Goal: Task Accomplishment & Management: Use online tool/utility

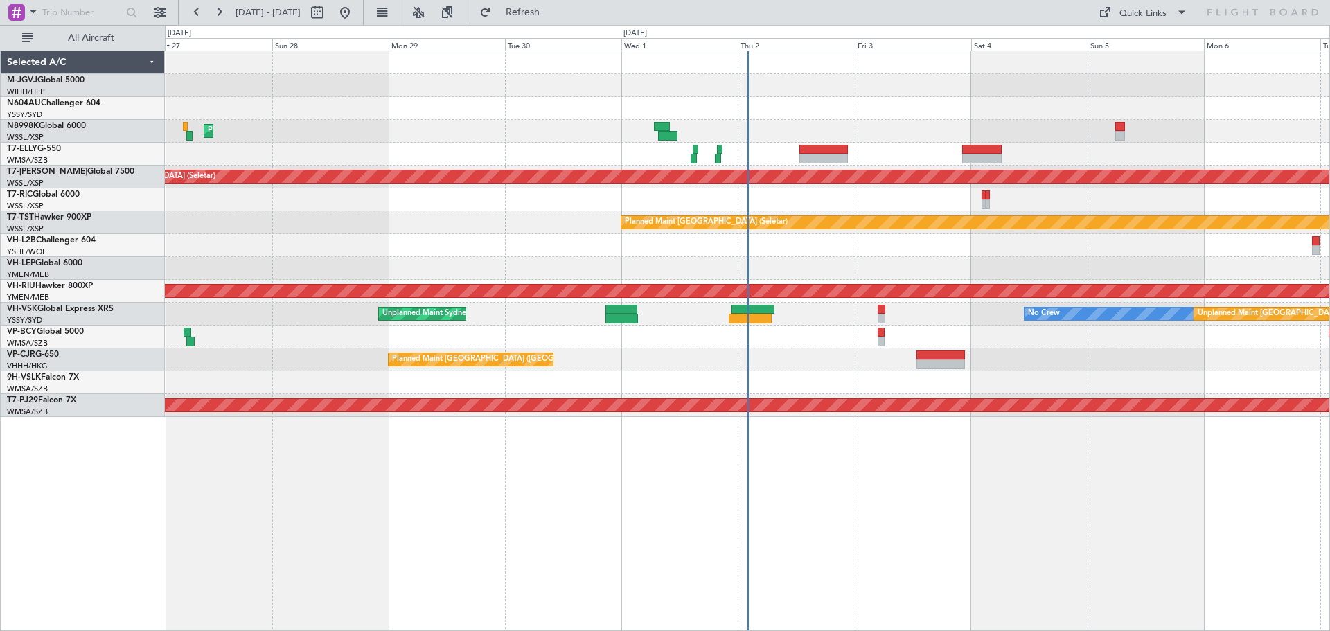
click at [578, 126] on div "Planned Maint [GEOGRAPHIC_DATA] ([GEOGRAPHIC_DATA] Intl)" at bounding box center [747, 131] width 1164 height 23
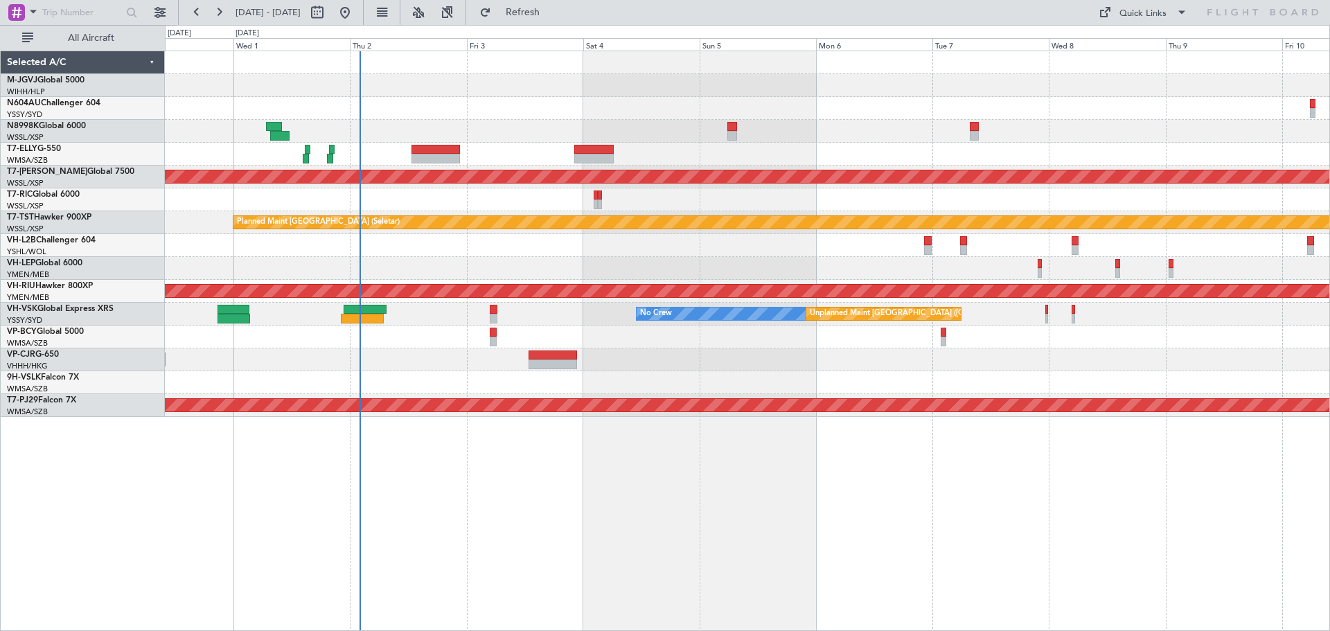
click at [655, 150] on div "Planned Maint [GEOGRAPHIC_DATA] (Seletar) Planned Maint [GEOGRAPHIC_DATA] (Sele…" at bounding box center [747, 234] width 1164 height 366
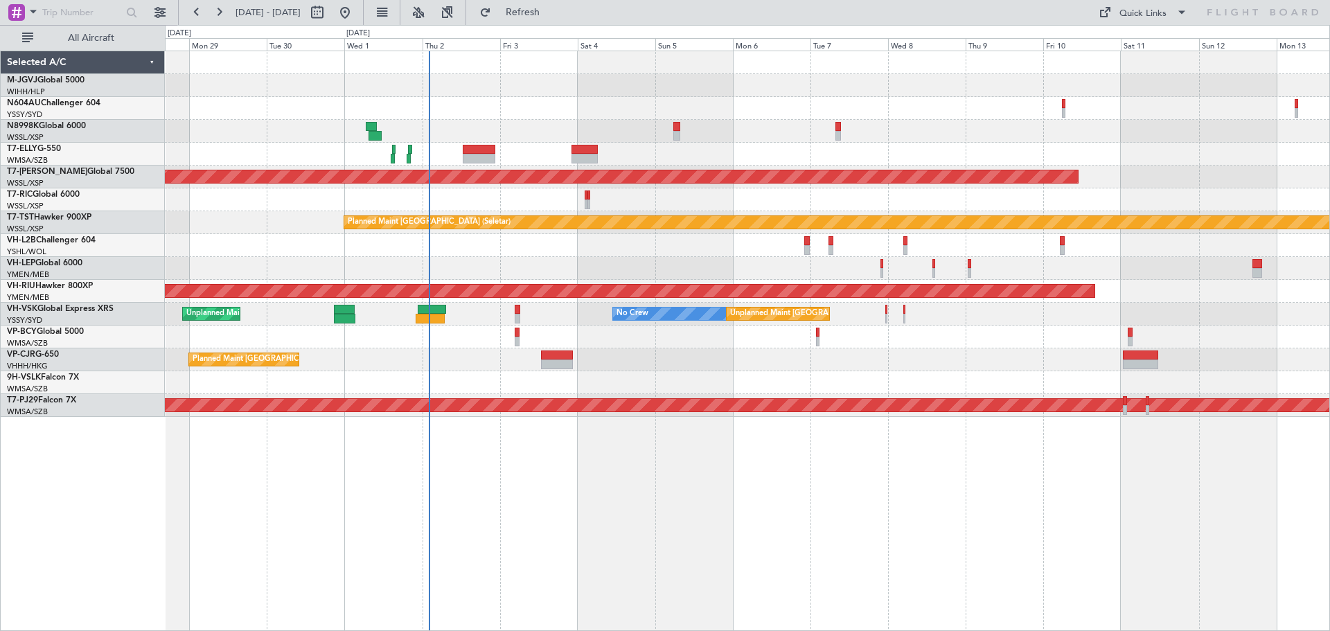
click at [933, 89] on div at bounding box center [747, 85] width 1164 height 23
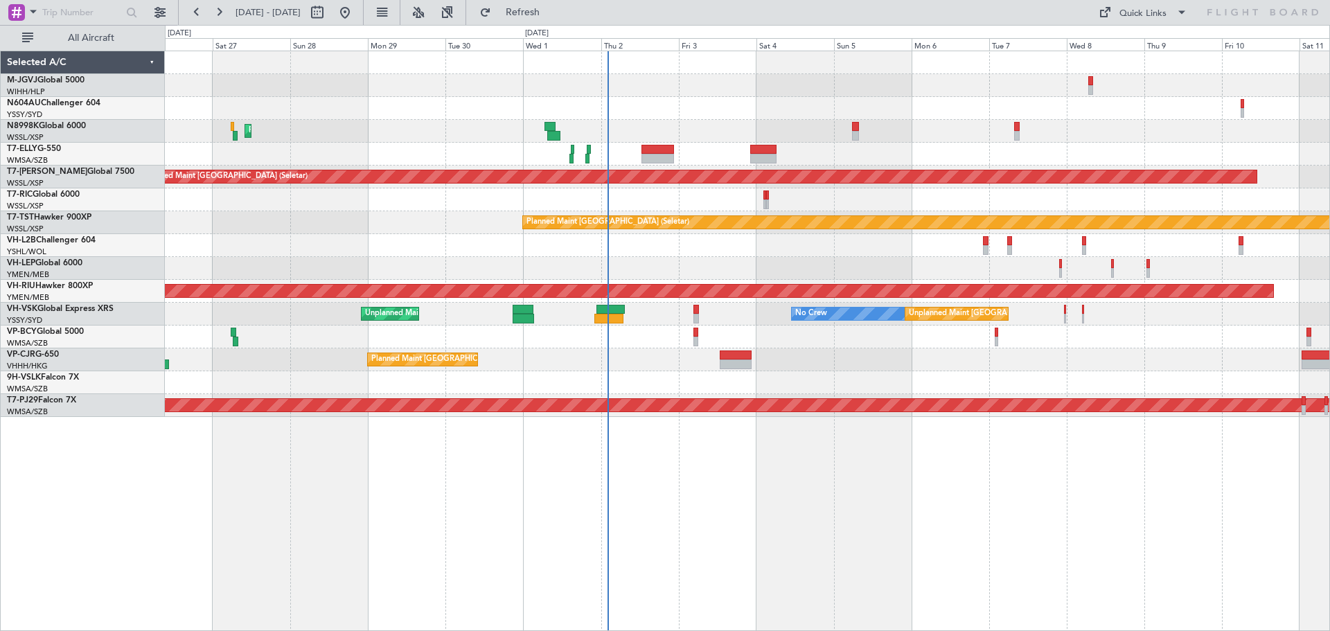
click at [418, 130] on div "Planned Maint [GEOGRAPHIC_DATA] ([GEOGRAPHIC_DATA] Intl)" at bounding box center [747, 131] width 1164 height 23
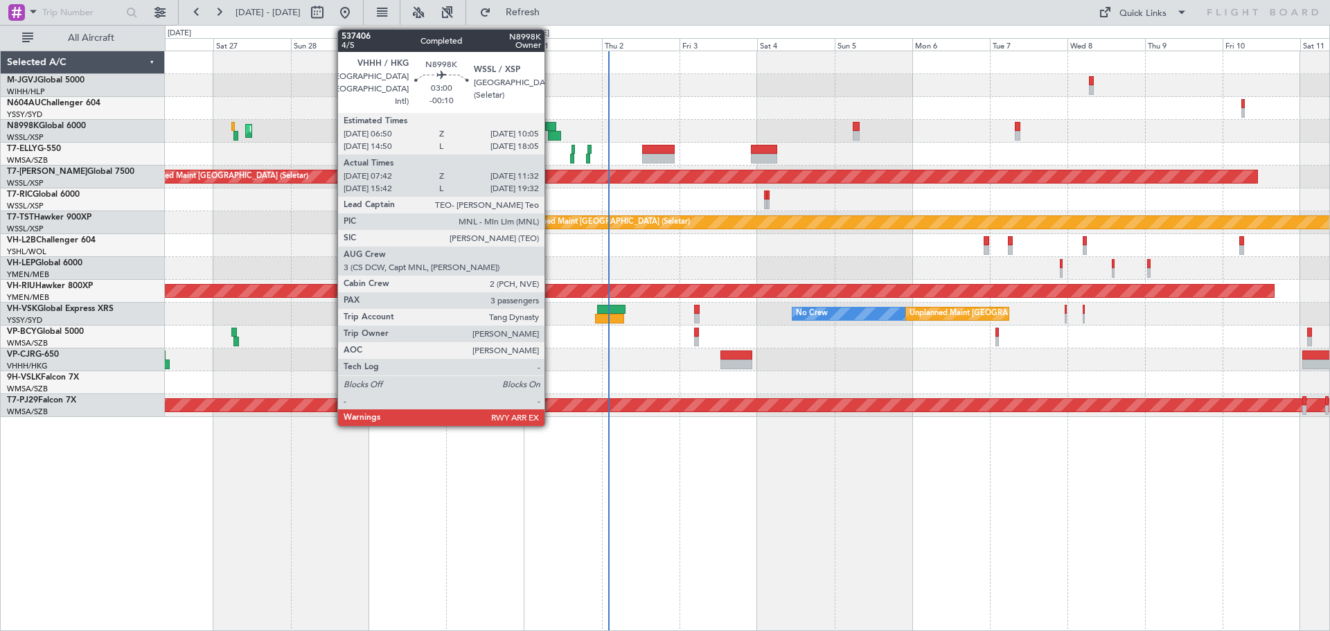
click at [551, 127] on div at bounding box center [550, 127] width 11 height 10
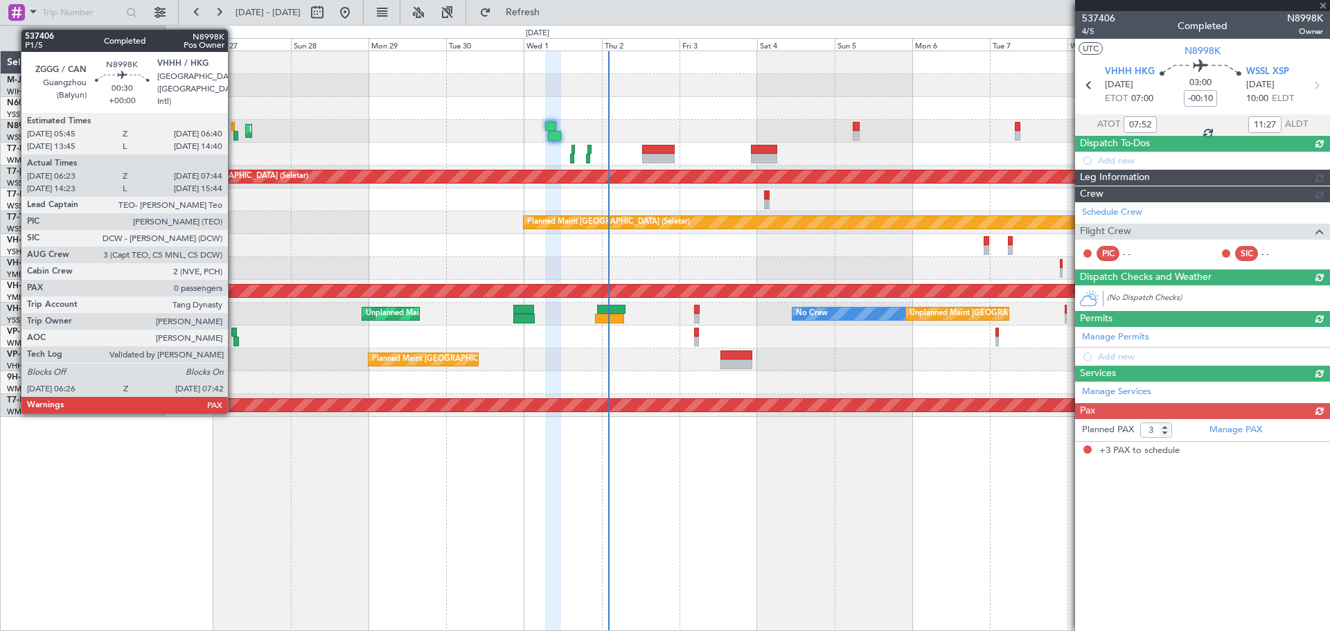
type input "[PERSON_NAME] (BTA)"
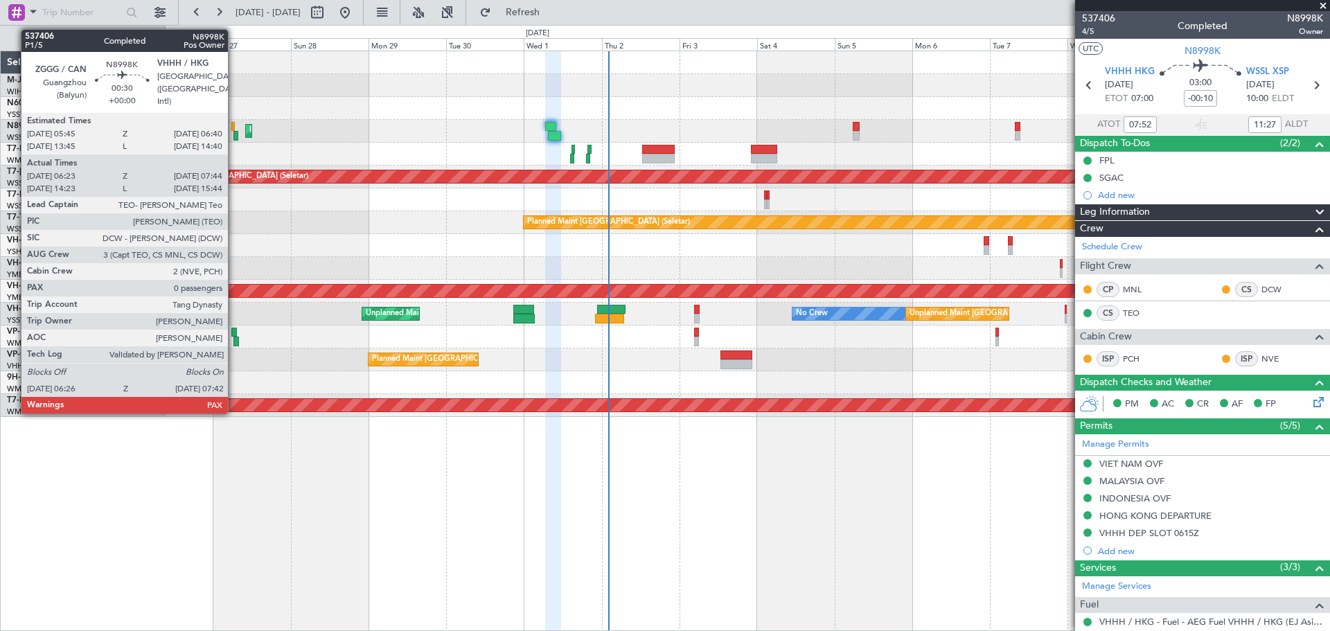
click at [234, 134] on div at bounding box center [235, 136] width 4 height 10
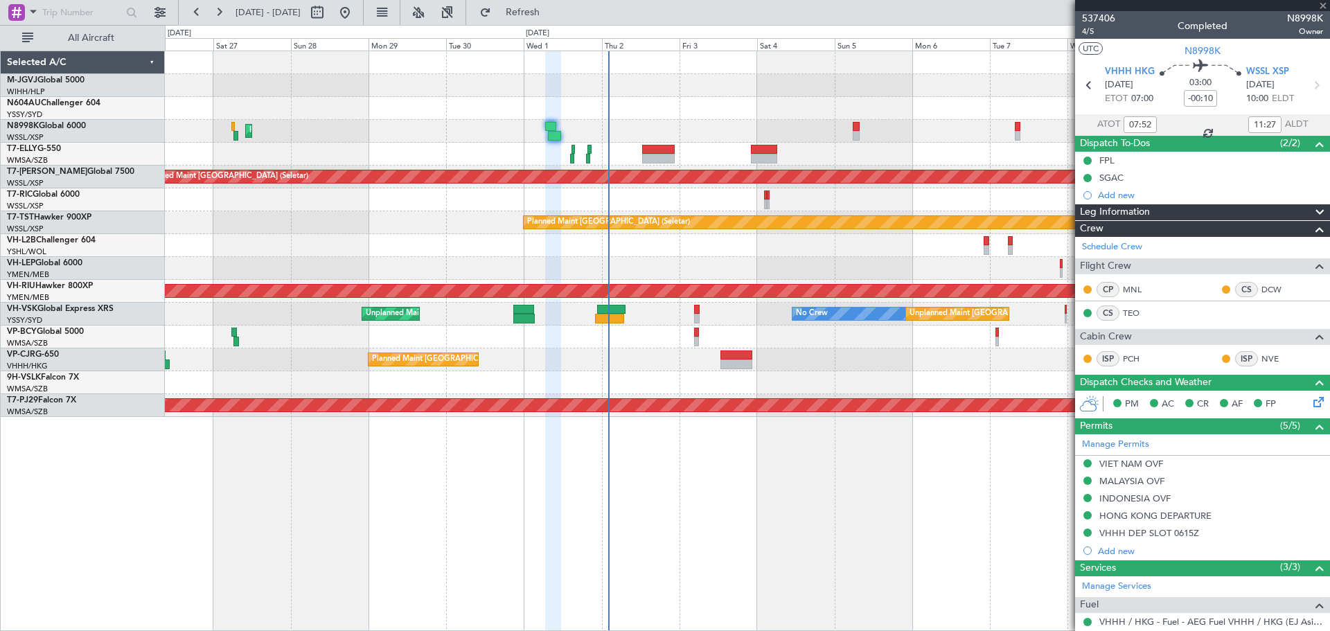
type input "06:38"
type input "07:34"
type input "0"
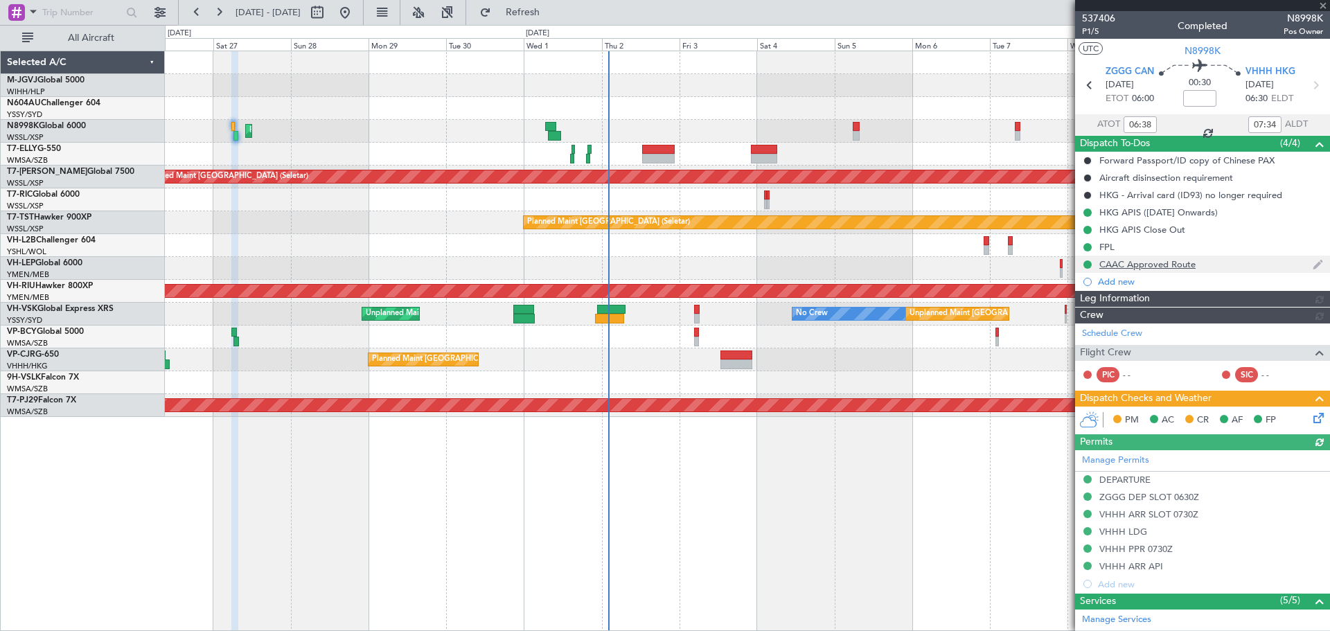
type input "[PERSON_NAME] (KYA)"
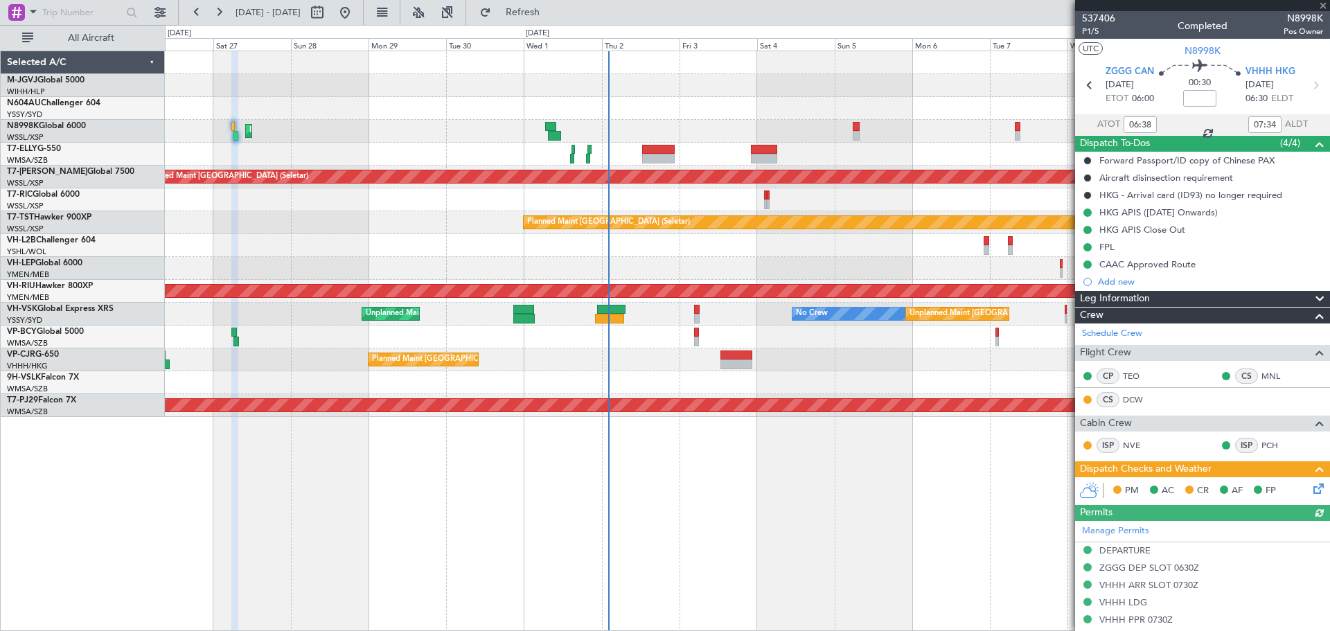
click at [933, 407] on icon at bounding box center [1315, 486] width 11 height 11
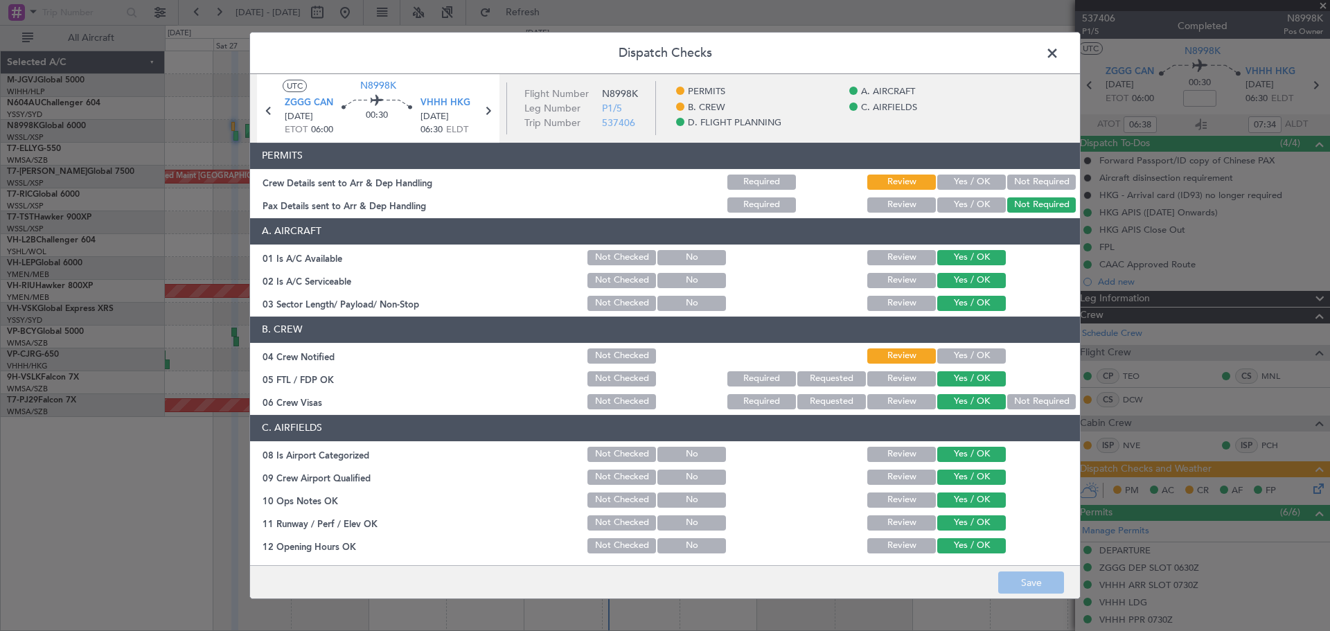
click at [933, 176] on button "Yes / OK" at bounding box center [971, 182] width 69 height 15
click at [933, 351] on button "Yes / OK" at bounding box center [971, 355] width 69 height 15
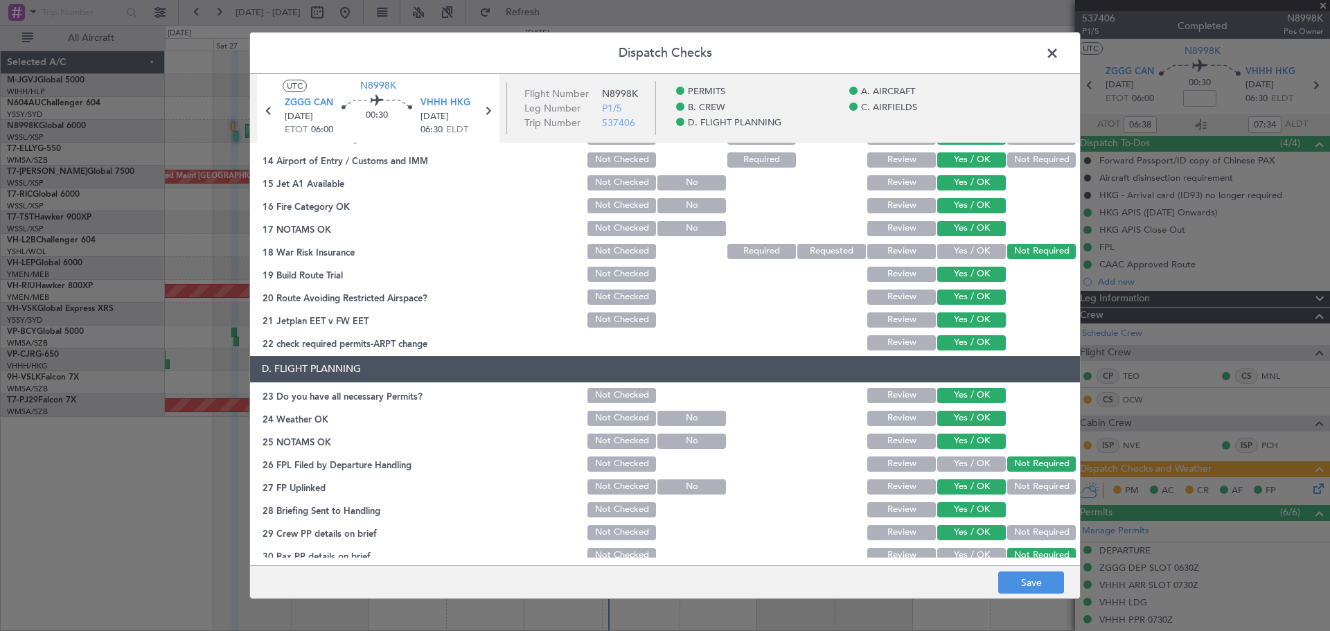
scroll to position [443, 0]
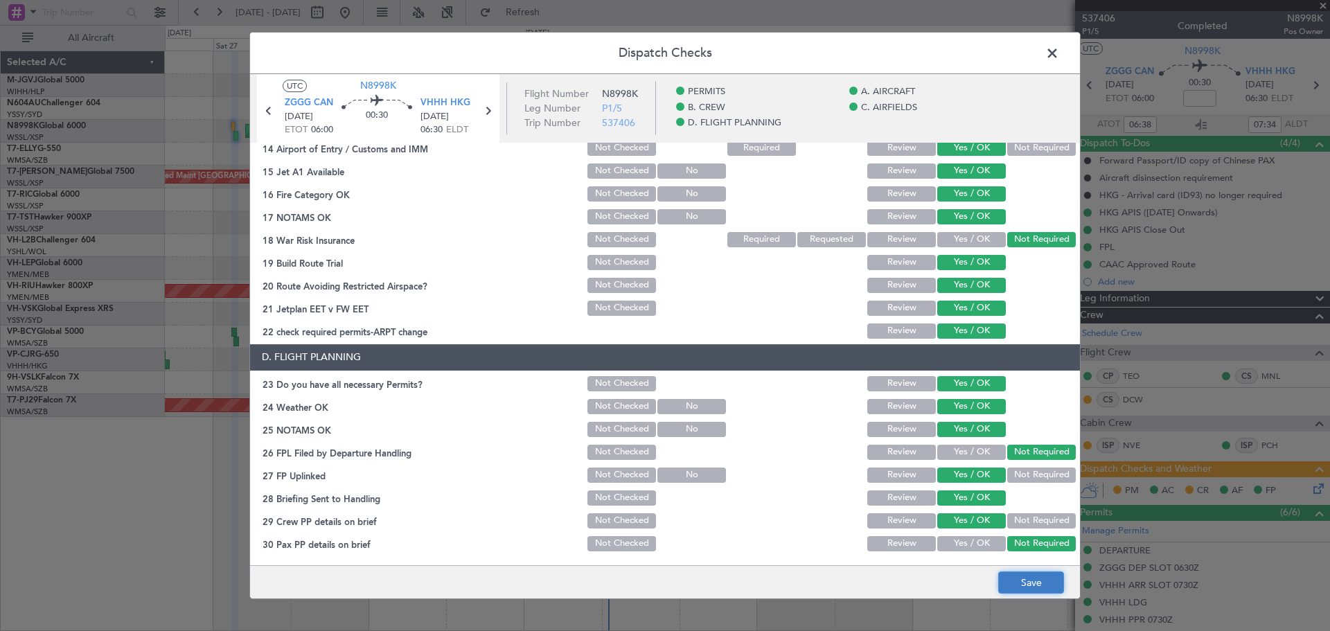
click at [933, 407] on button "Save" at bounding box center [1031, 582] width 66 height 22
click at [933, 50] on span at bounding box center [1059, 57] width 0 height 28
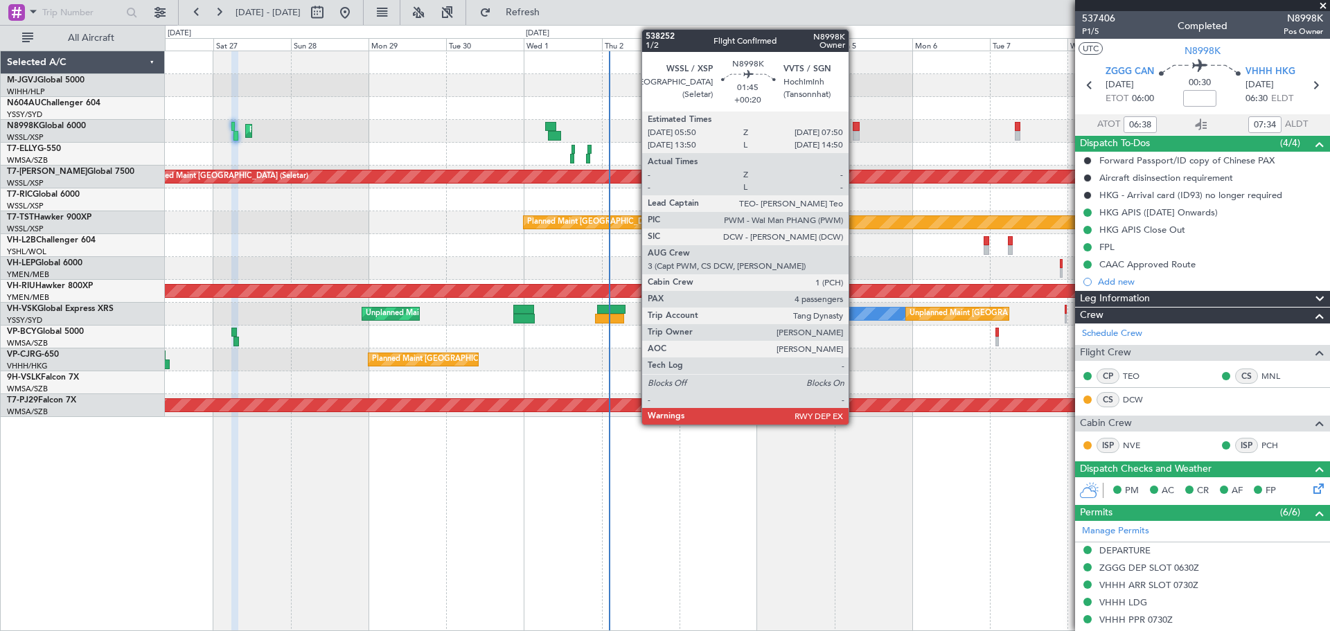
click at [855, 127] on div at bounding box center [856, 127] width 7 height 10
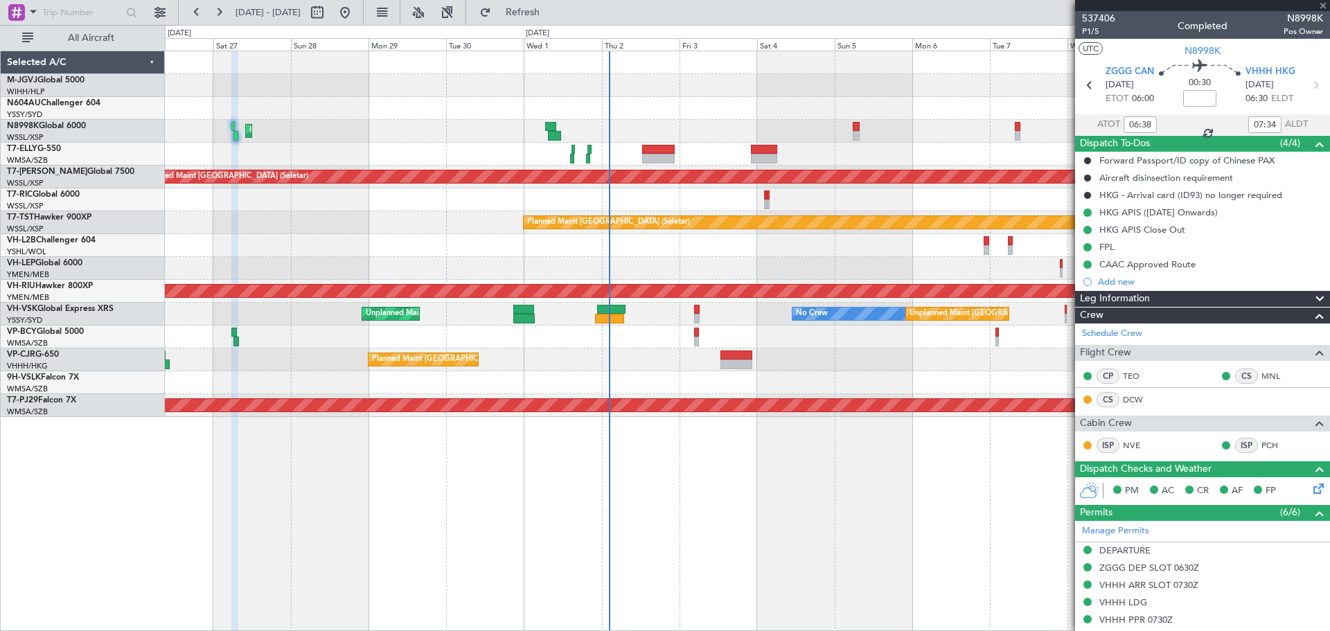
type input "+00:20"
type input "4"
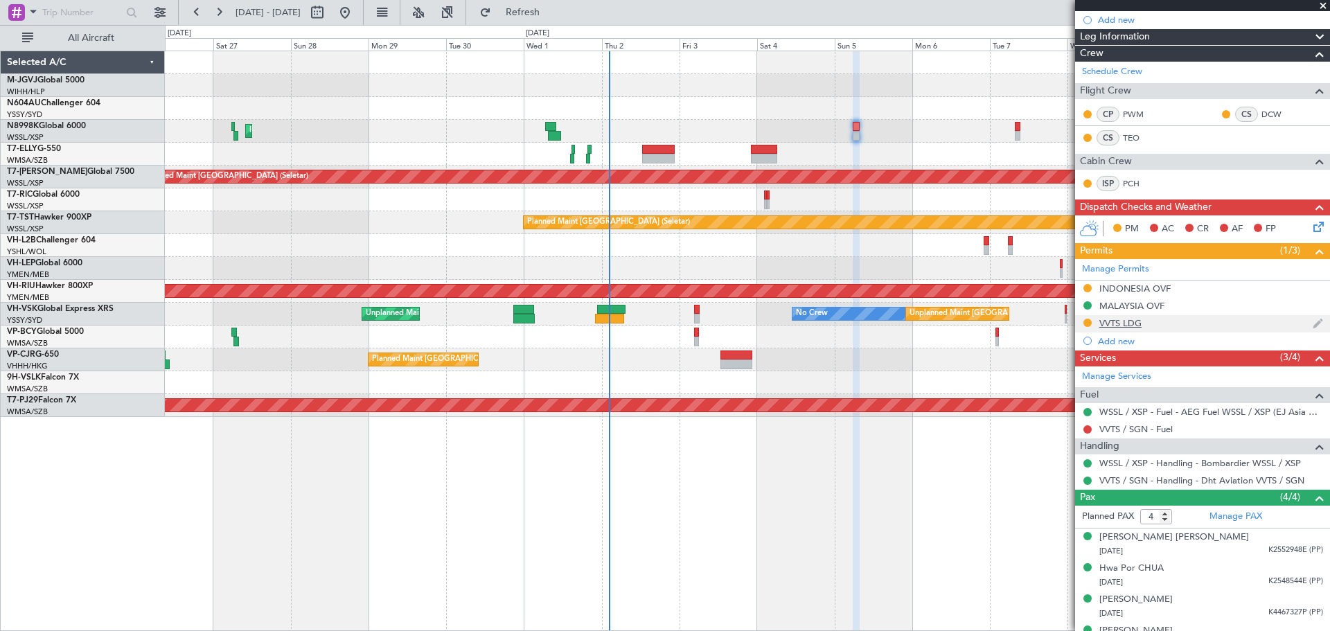
scroll to position [197, 0]
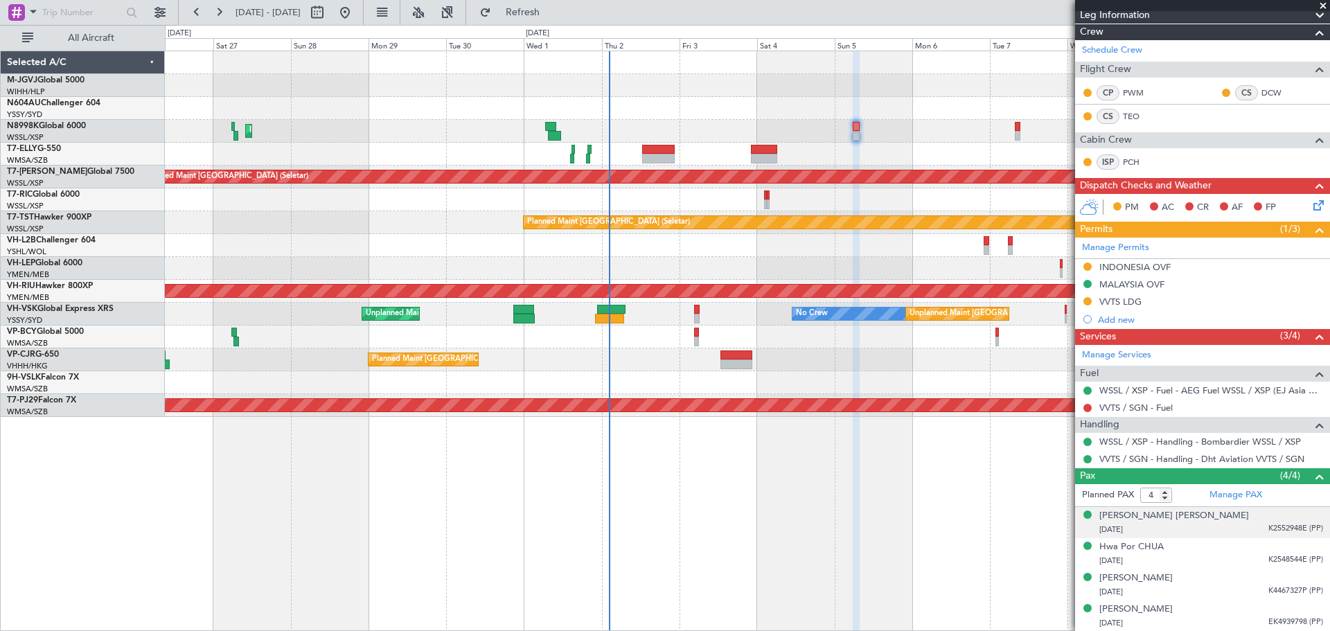
click at [933, 407] on div "[DATE] K2552948E (PP)" at bounding box center [1211, 530] width 224 height 14
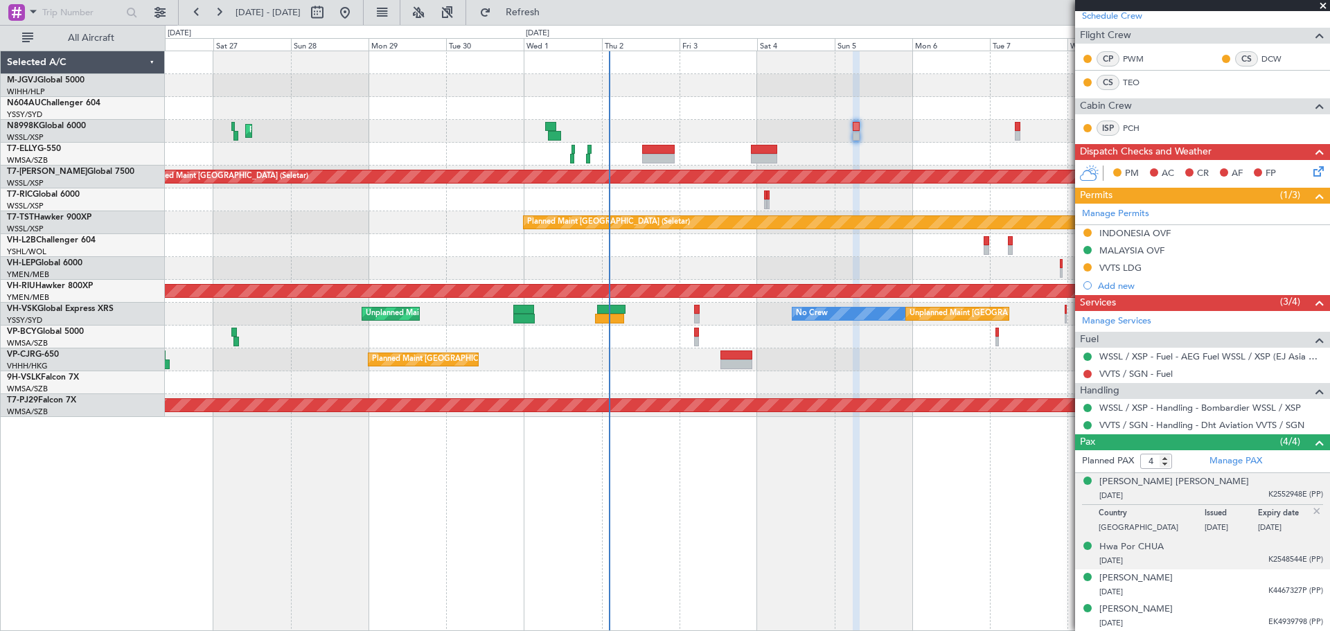
click at [933, 407] on div "[DATE] K2548544E (PP)" at bounding box center [1211, 561] width 224 height 14
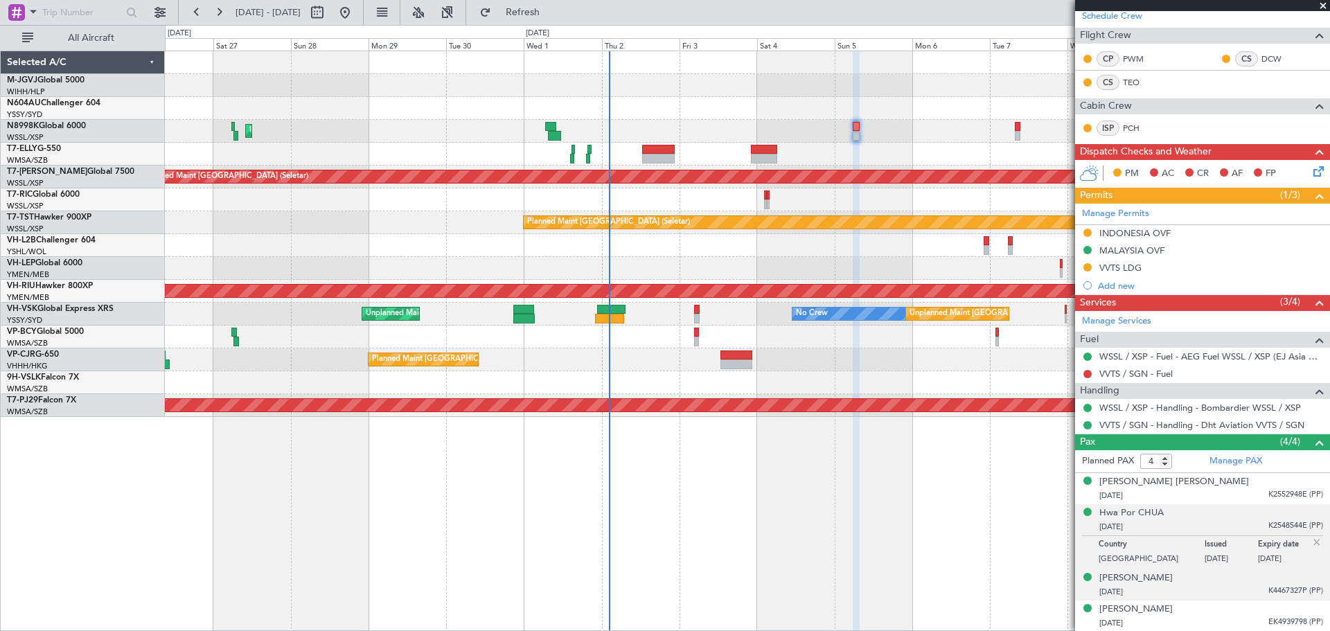
click at [933, 407] on div "[PERSON_NAME] [DATE] K4467327P (PP)" at bounding box center [1211, 584] width 224 height 27
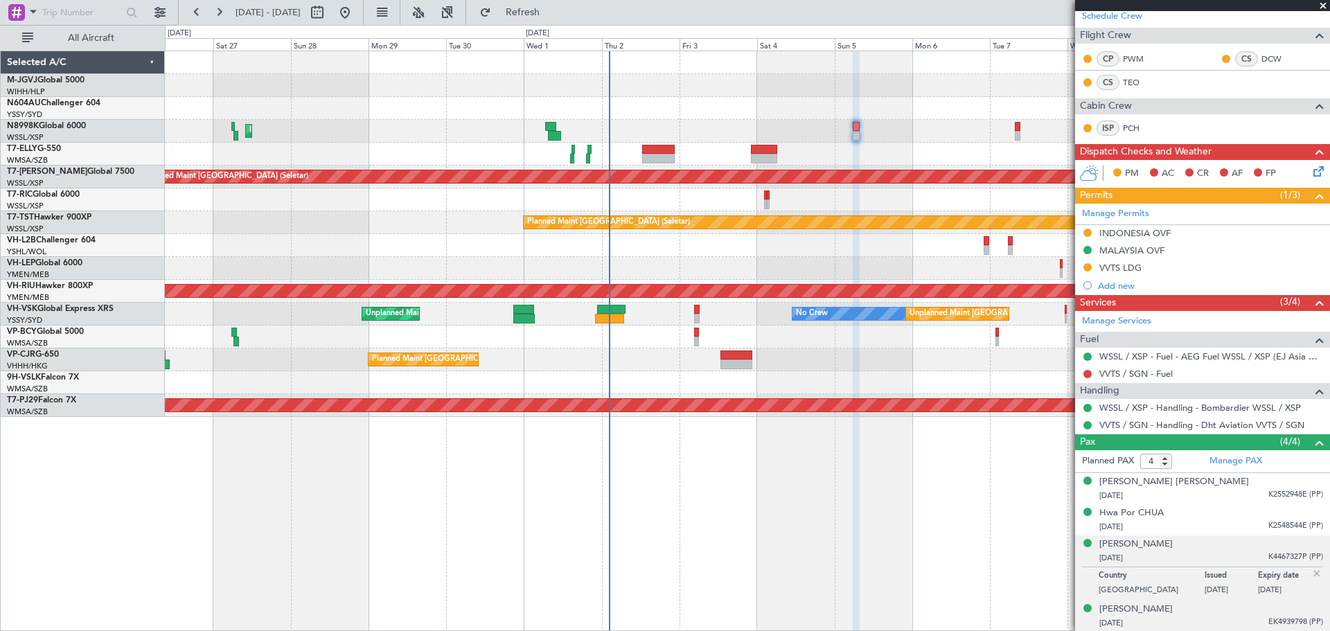
click at [933, 407] on div "[PERSON_NAME] [DATE] EK4939798 (PP)" at bounding box center [1211, 616] width 224 height 27
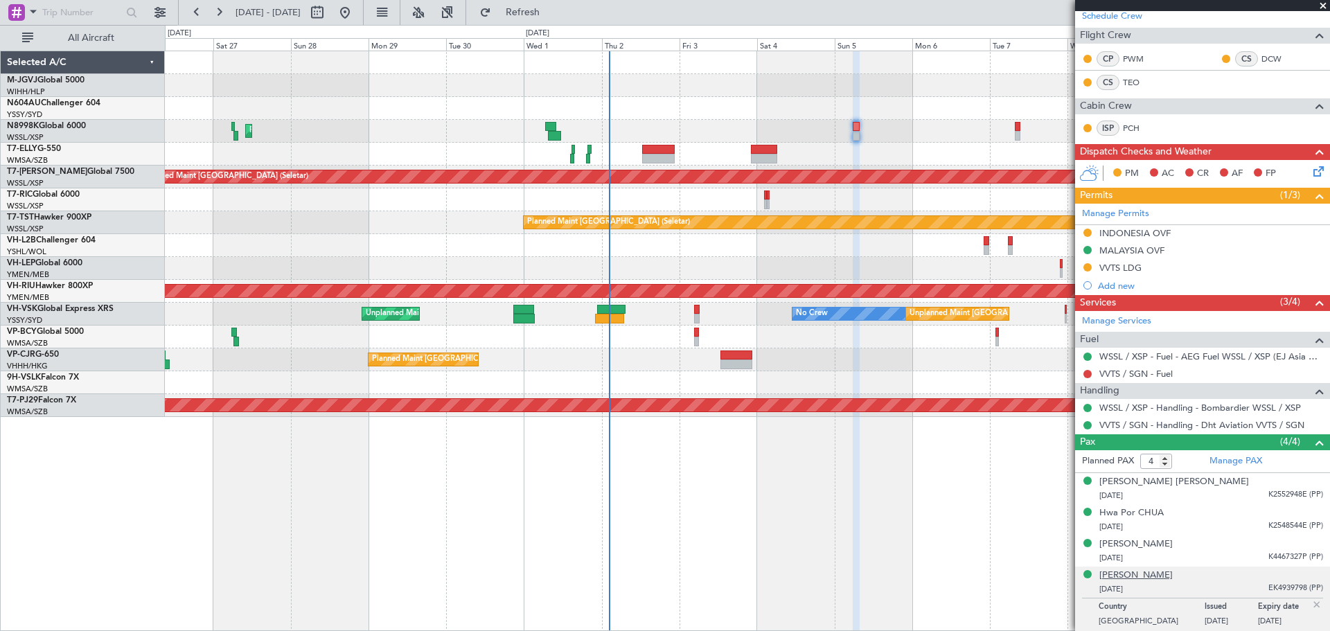
click at [933, 407] on div "[PERSON_NAME]" at bounding box center [1135, 576] width 73 height 14
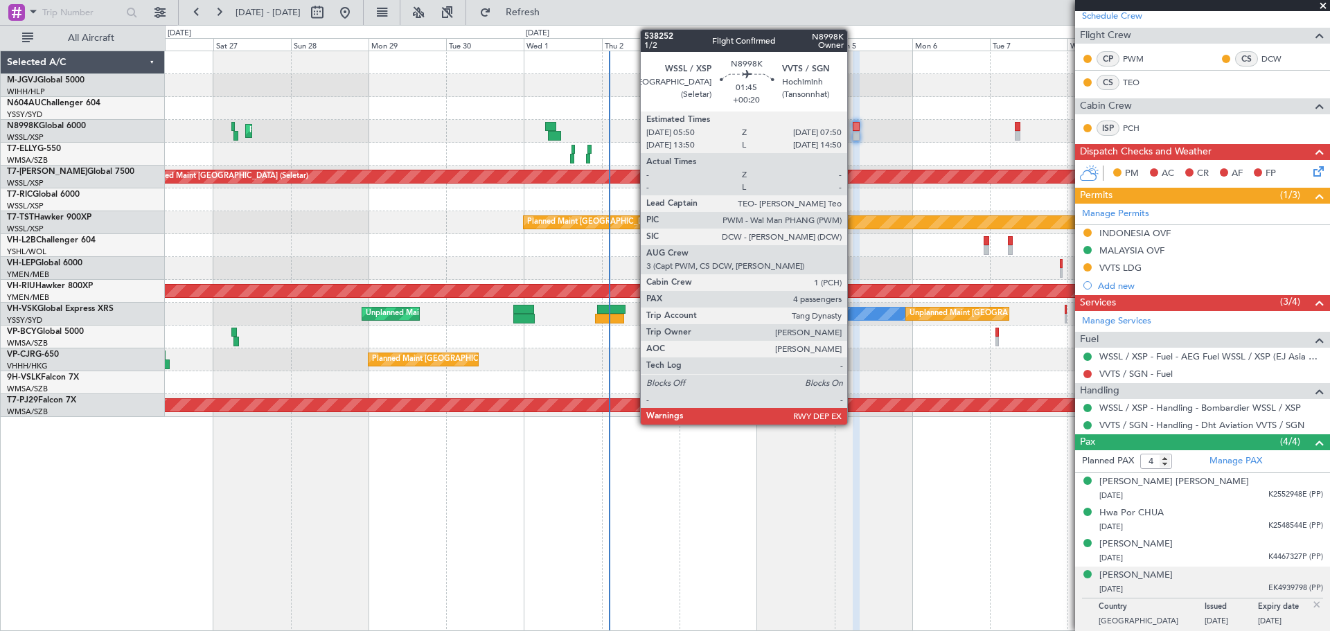
click at [853, 127] on div at bounding box center [856, 127] width 7 height 10
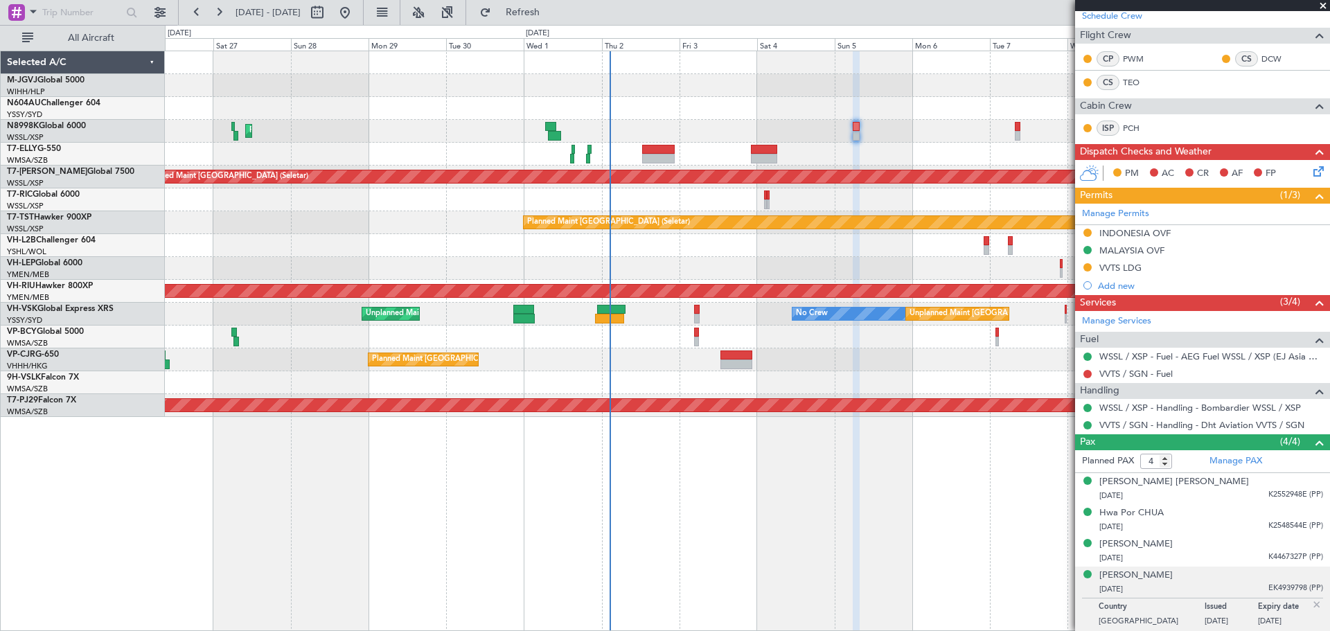
scroll to position [0, 0]
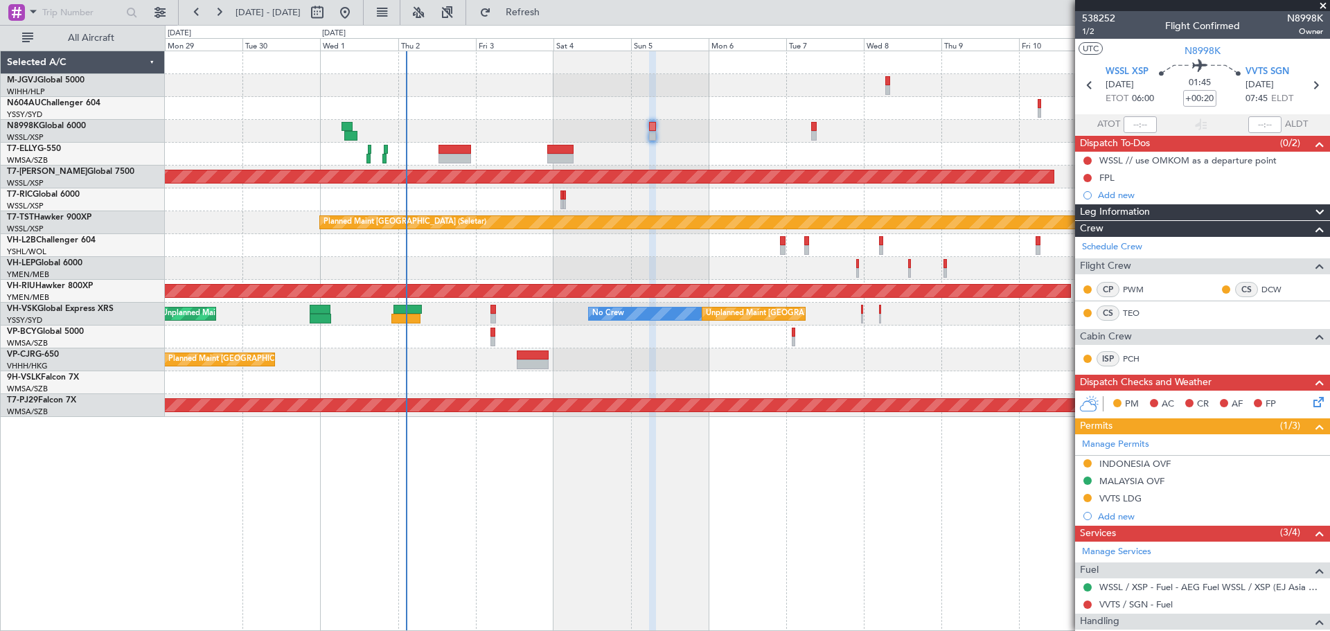
click at [755, 159] on div at bounding box center [747, 154] width 1164 height 23
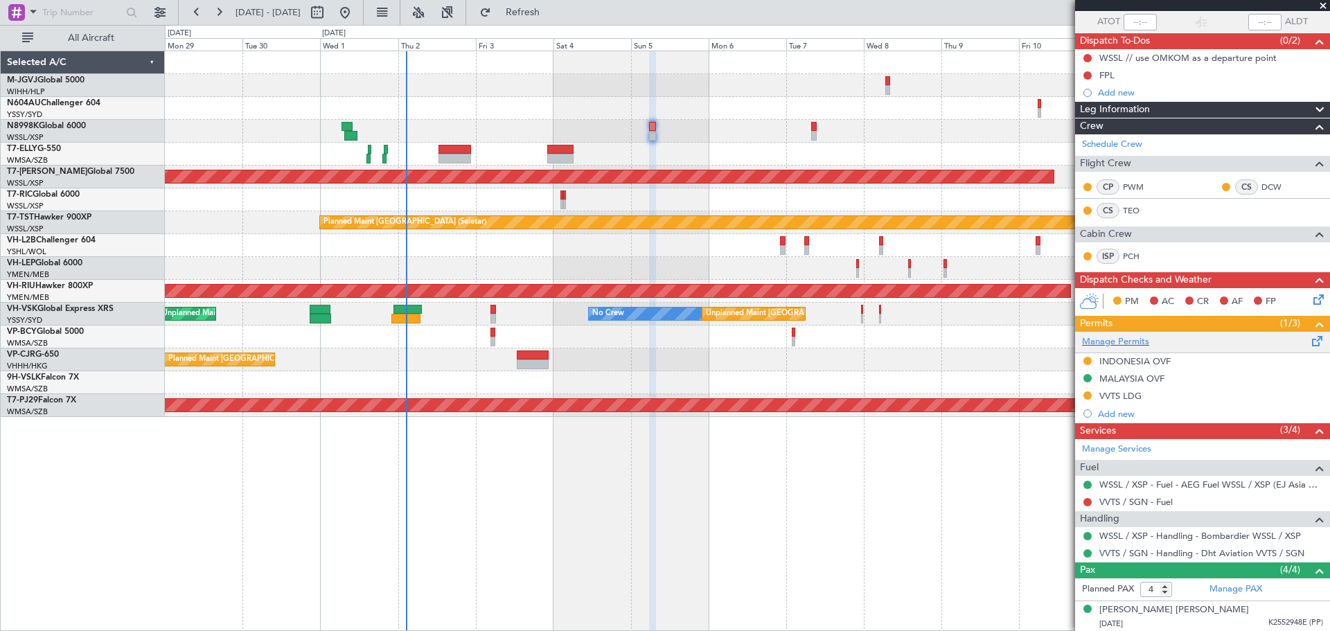
scroll to position [231, 0]
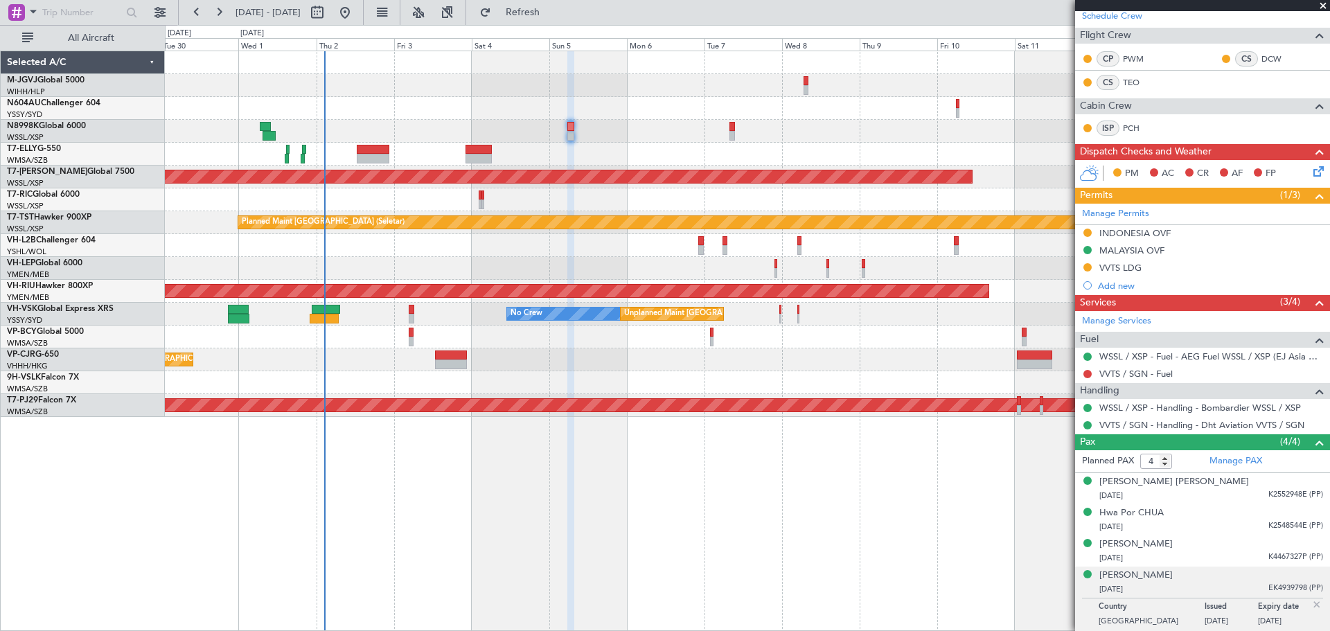
click at [824, 143] on div "Planned Maint [GEOGRAPHIC_DATA] ([GEOGRAPHIC_DATA] Intl) Planned Maint [GEOGRAP…" at bounding box center [747, 234] width 1164 height 366
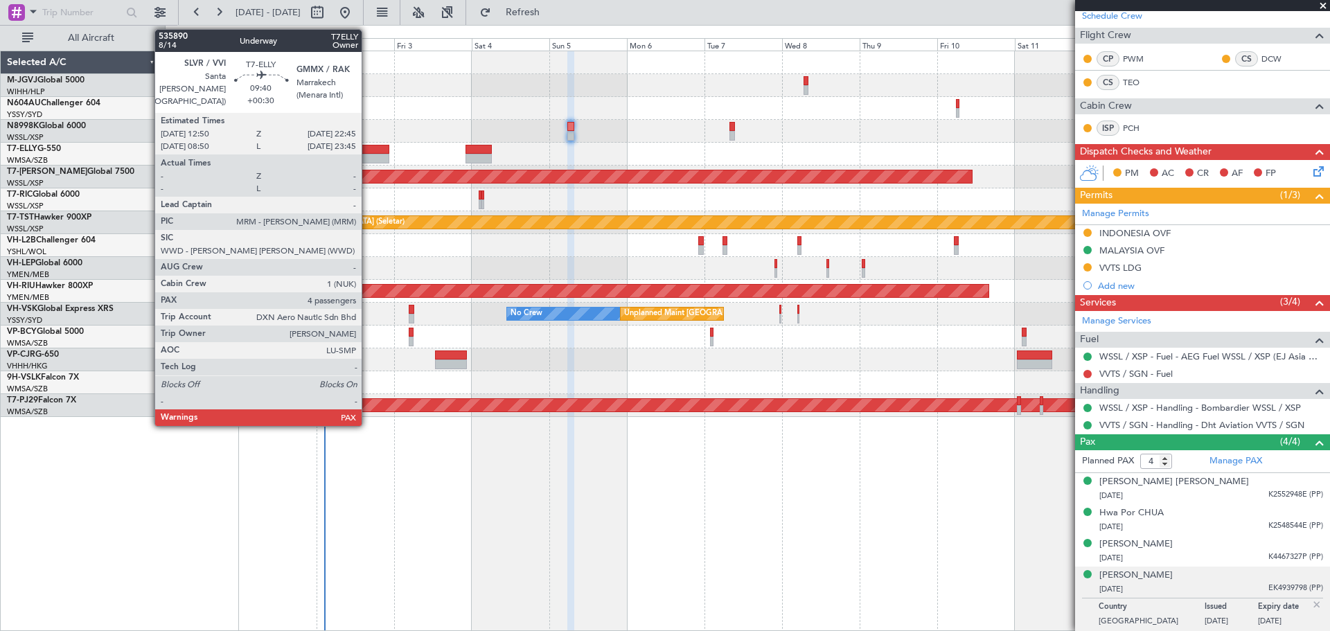
click at [368, 152] on div at bounding box center [373, 150] width 33 height 10
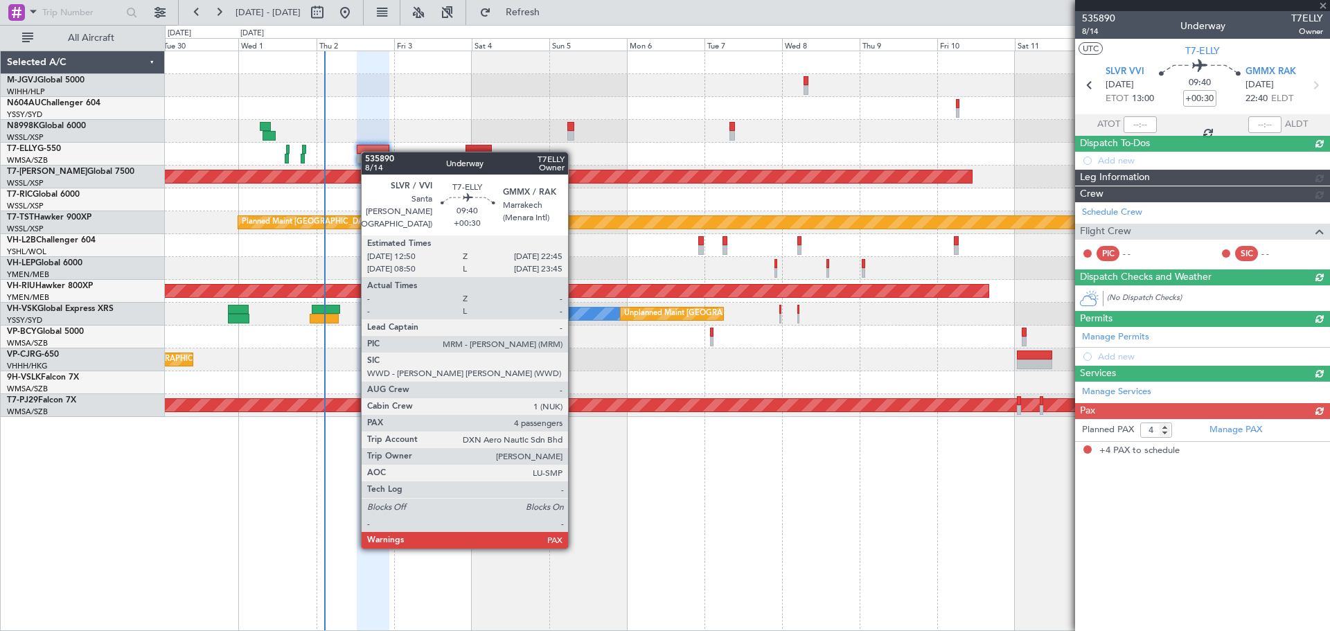
scroll to position [0, 0]
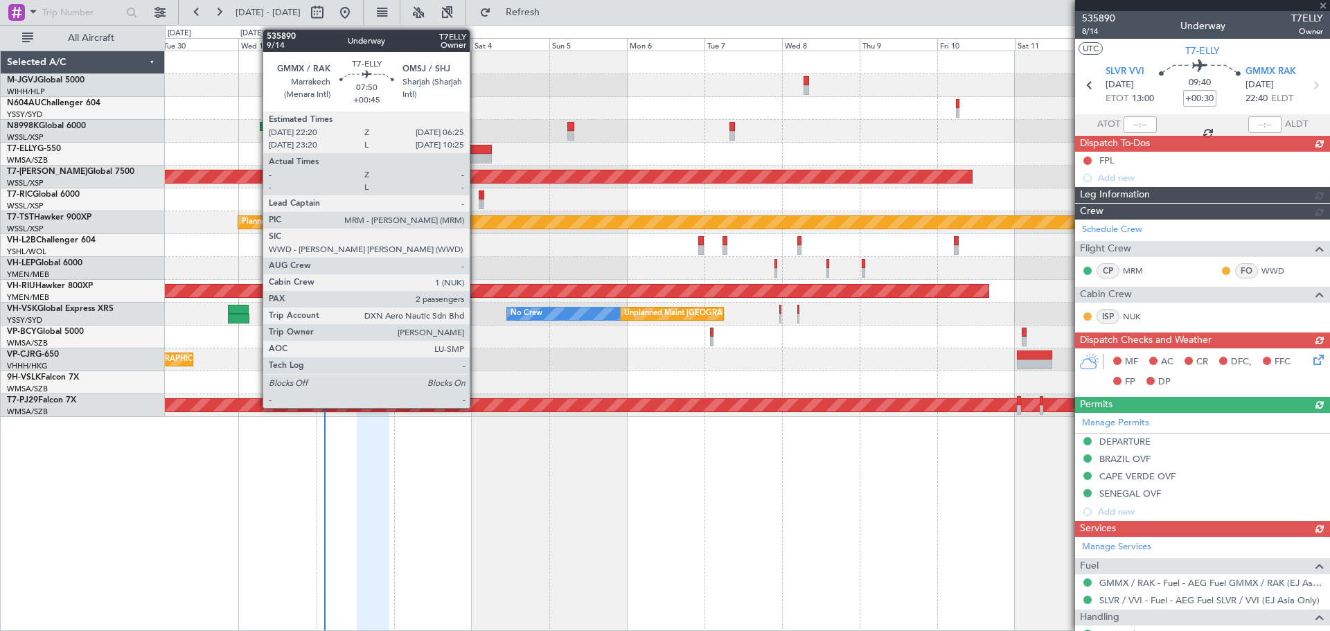
click at [476, 152] on div at bounding box center [478, 150] width 26 height 10
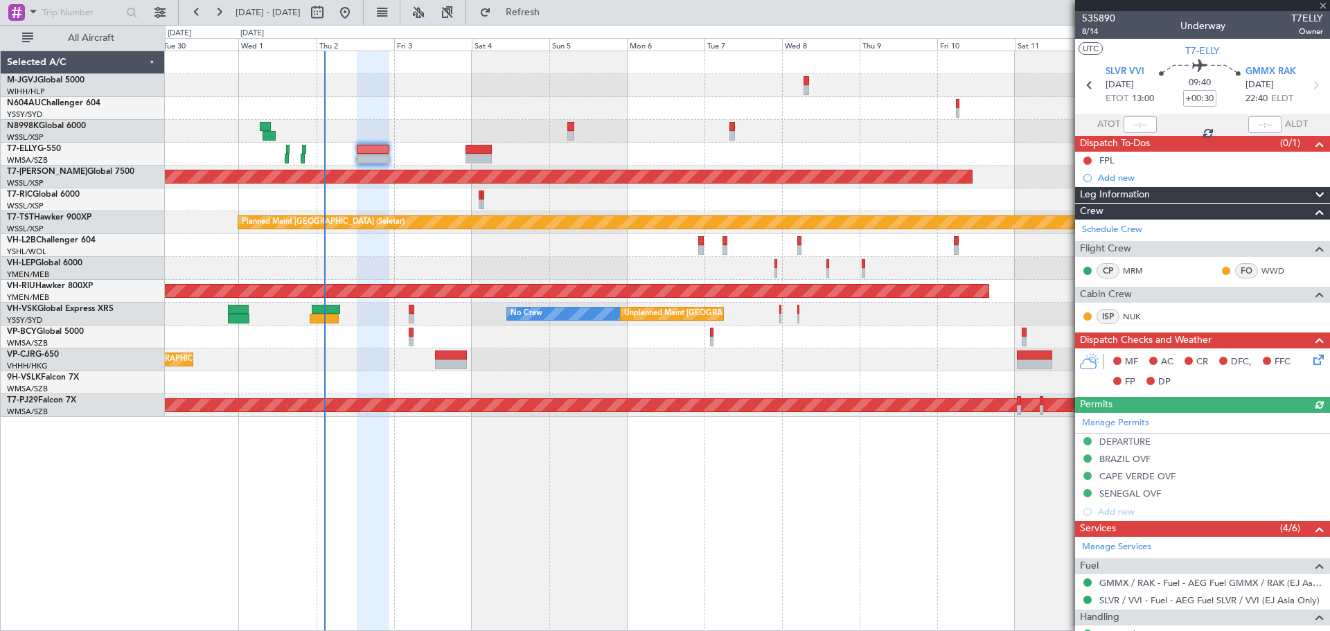
type input "+00:45"
type input "2"
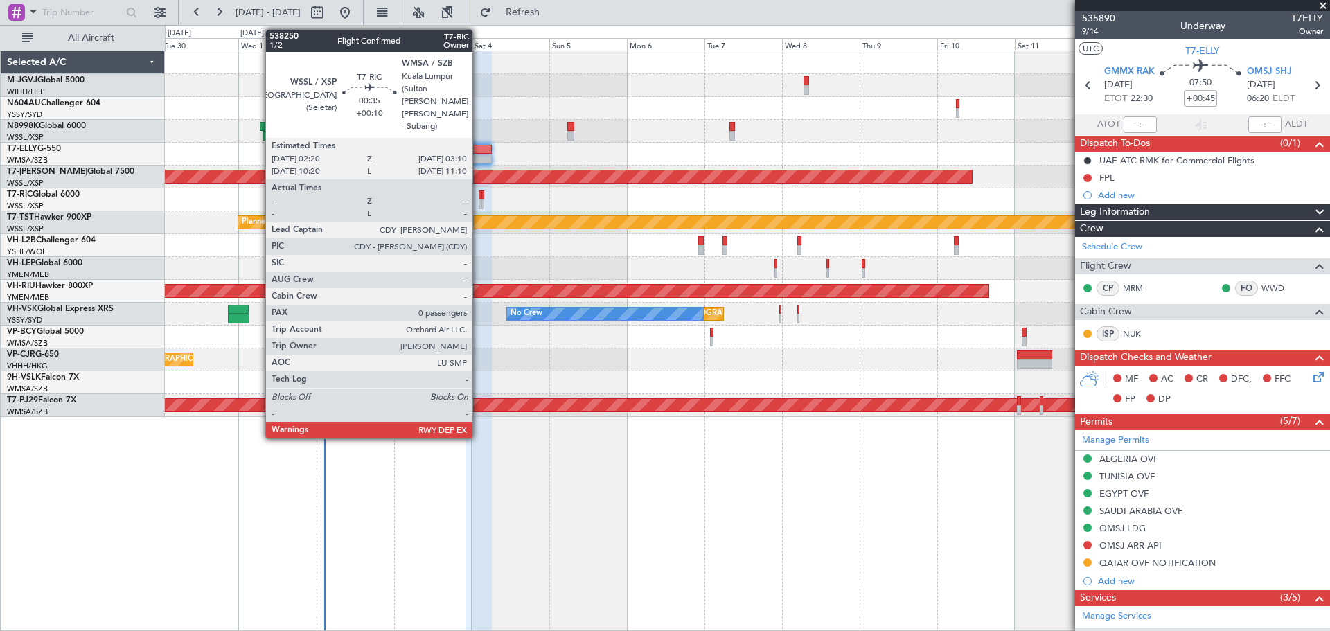
click at [479, 201] on div at bounding box center [480, 204] width 3 height 10
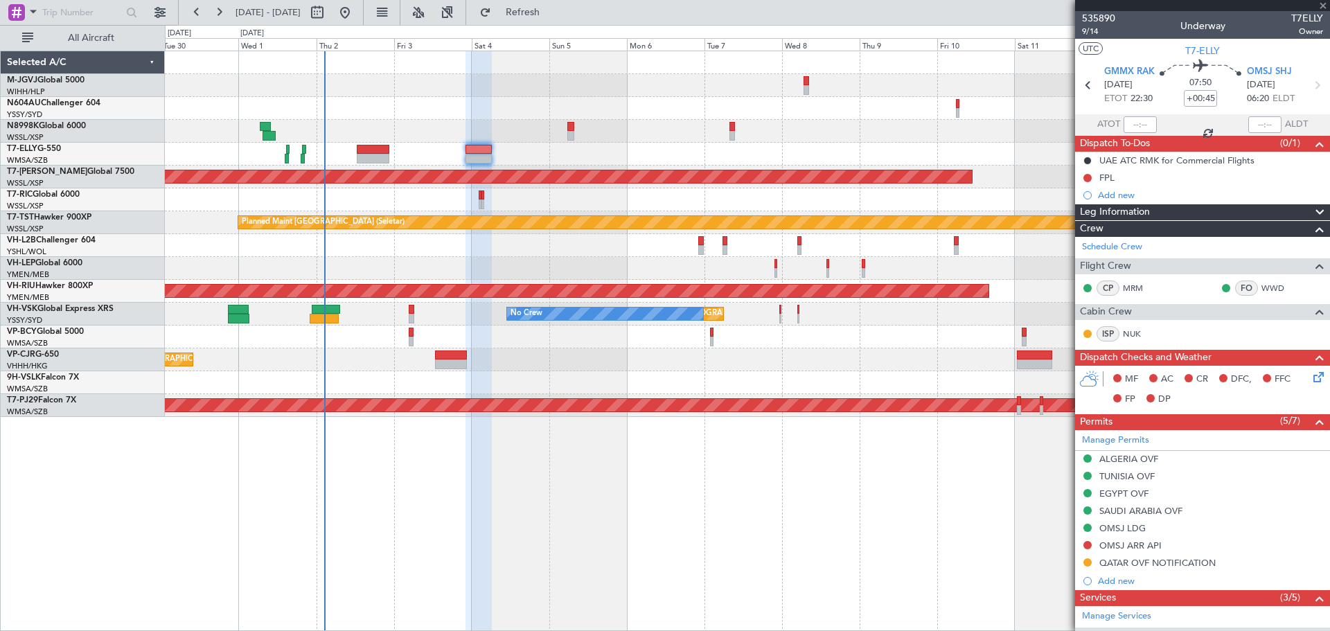
type input "+00:10"
type input "0"
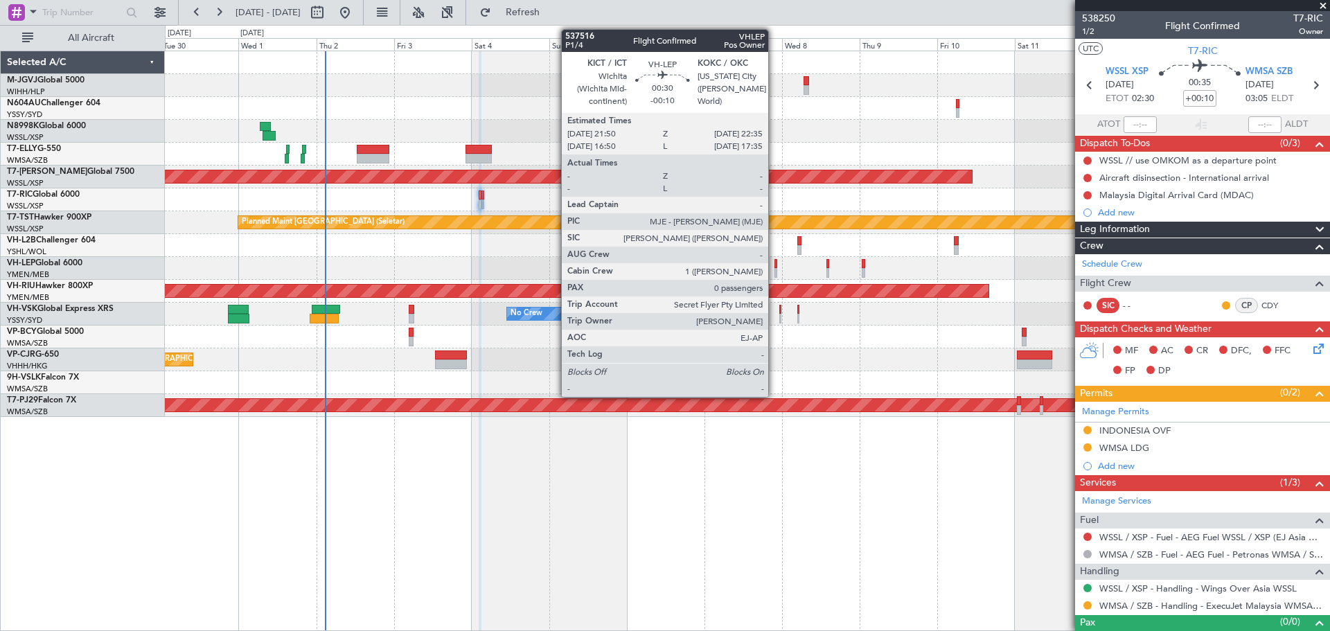
click at [774, 265] on div at bounding box center [775, 264] width 3 height 10
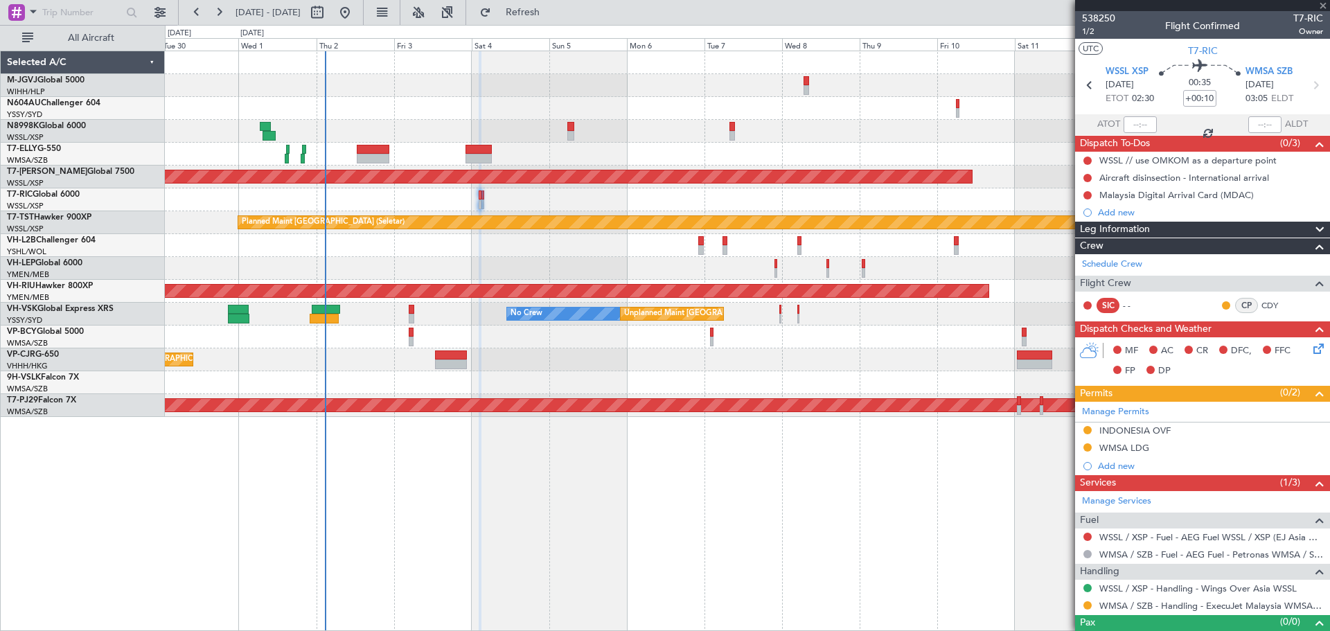
type input "-00:10"
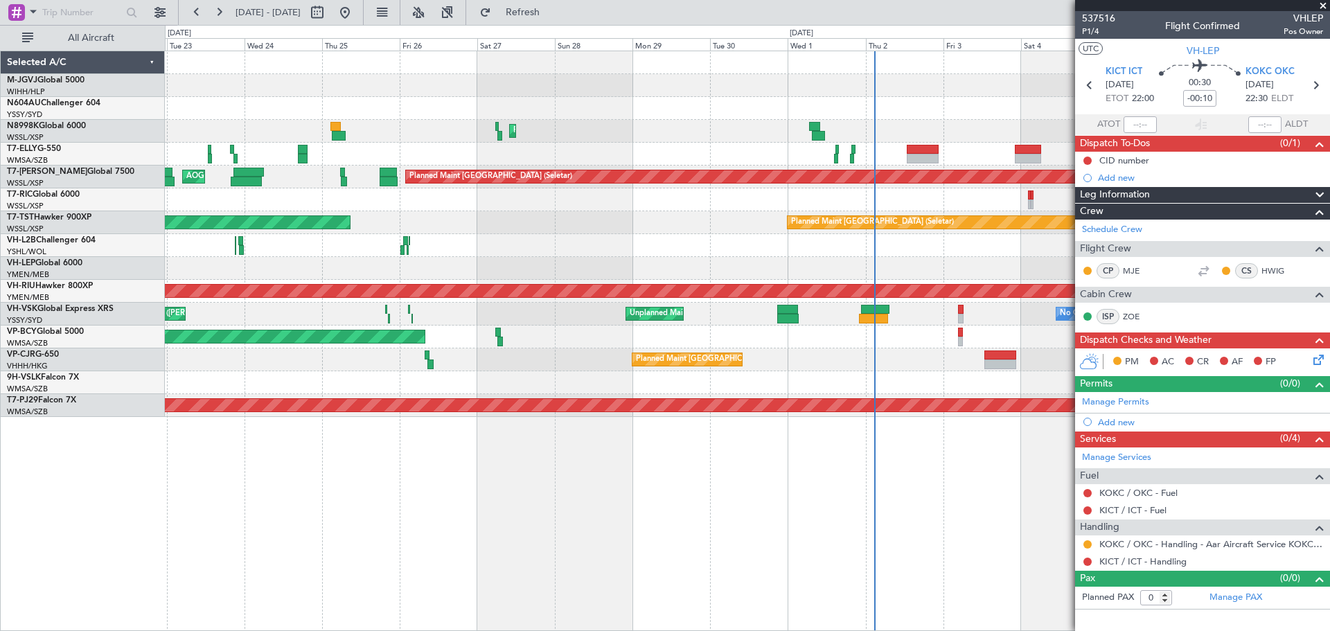
click at [918, 267] on div at bounding box center [747, 268] width 1164 height 23
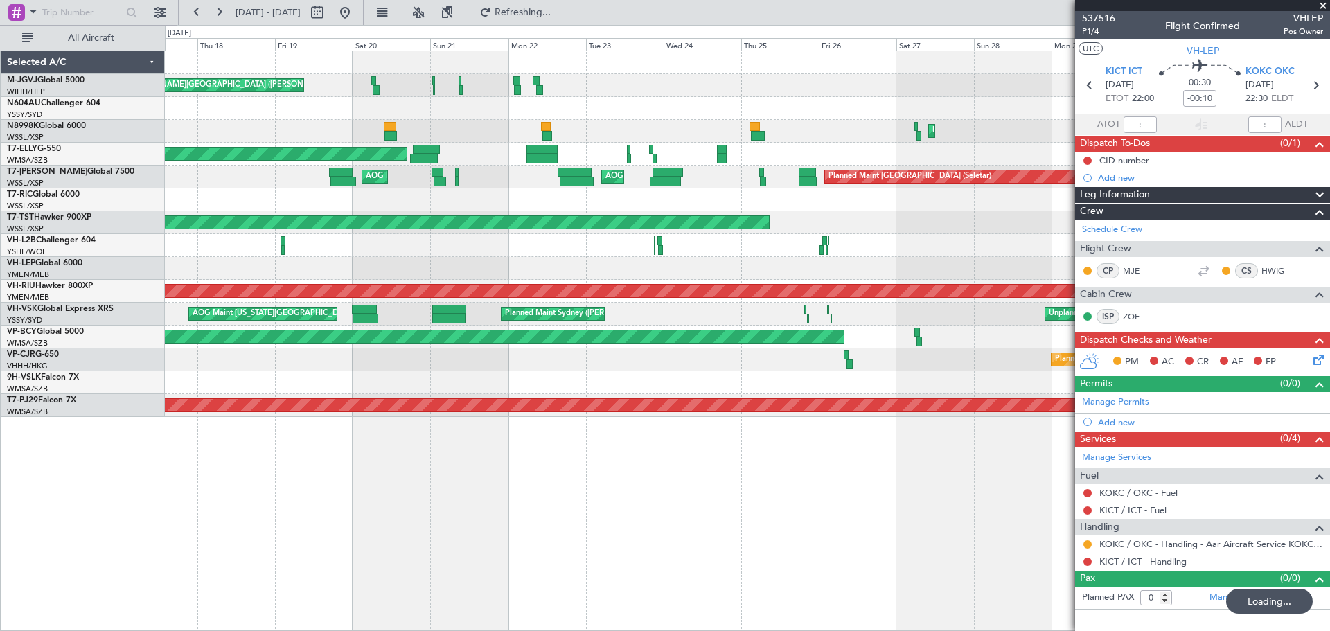
click at [792, 267] on div at bounding box center [747, 268] width 1164 height 23
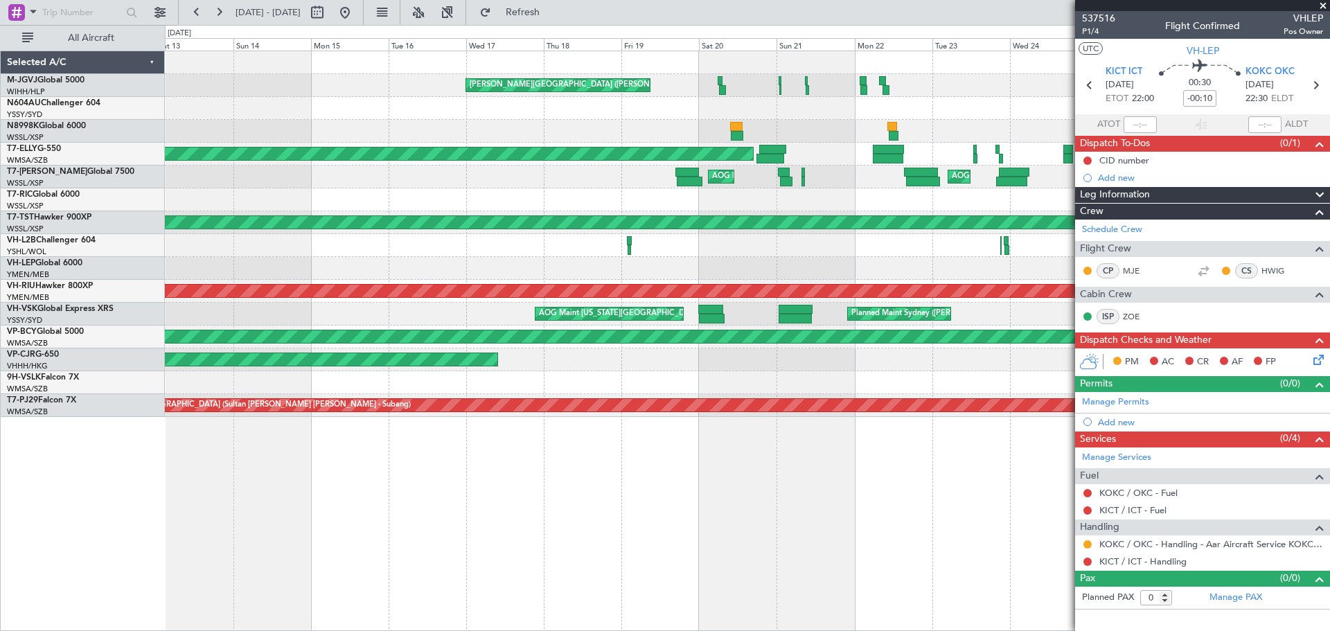
click at [652, 270] on div at bounding box center [747, 268] width 1164 height 23
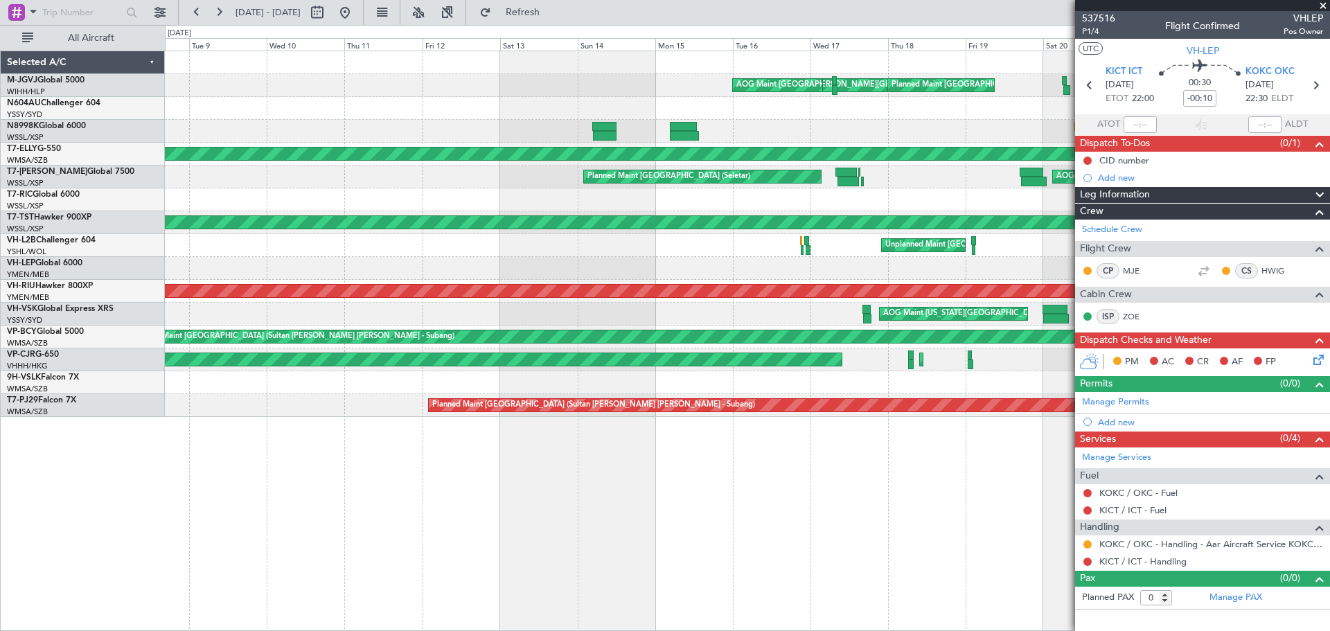
click at [682, 274] on div at bounding box center [747, 268] width 1164 height 23
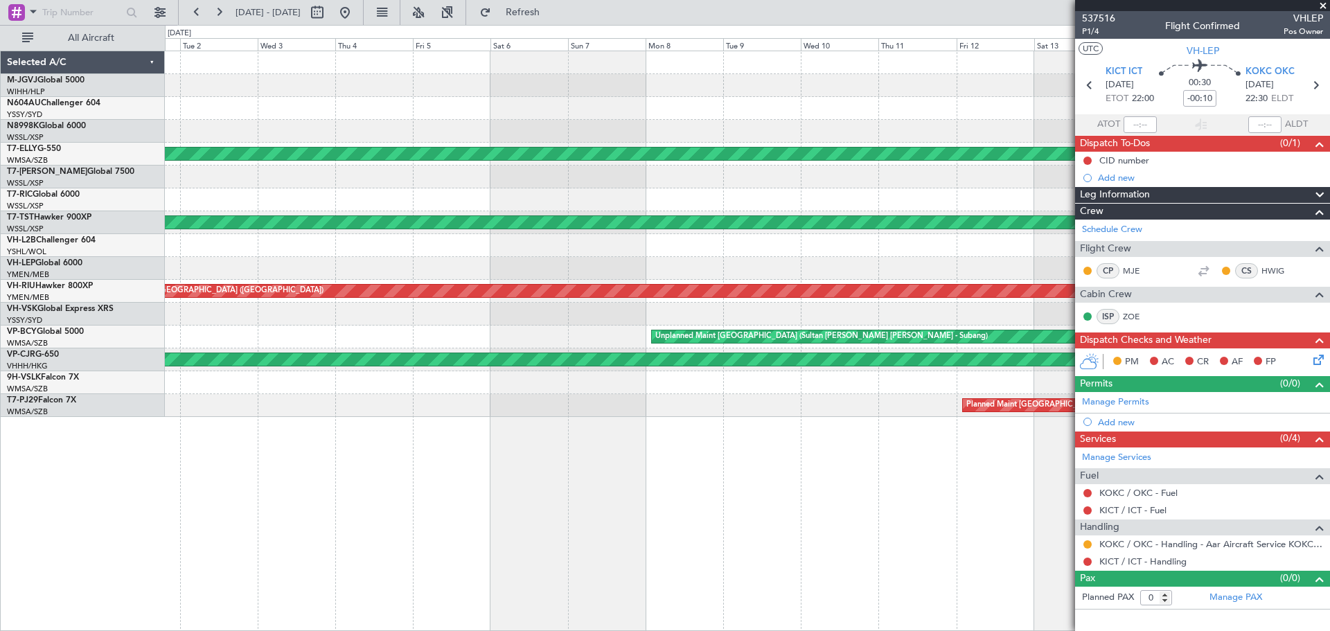
click at [813, 264] on div at bounding box center [747, 268] width 1164 height 23
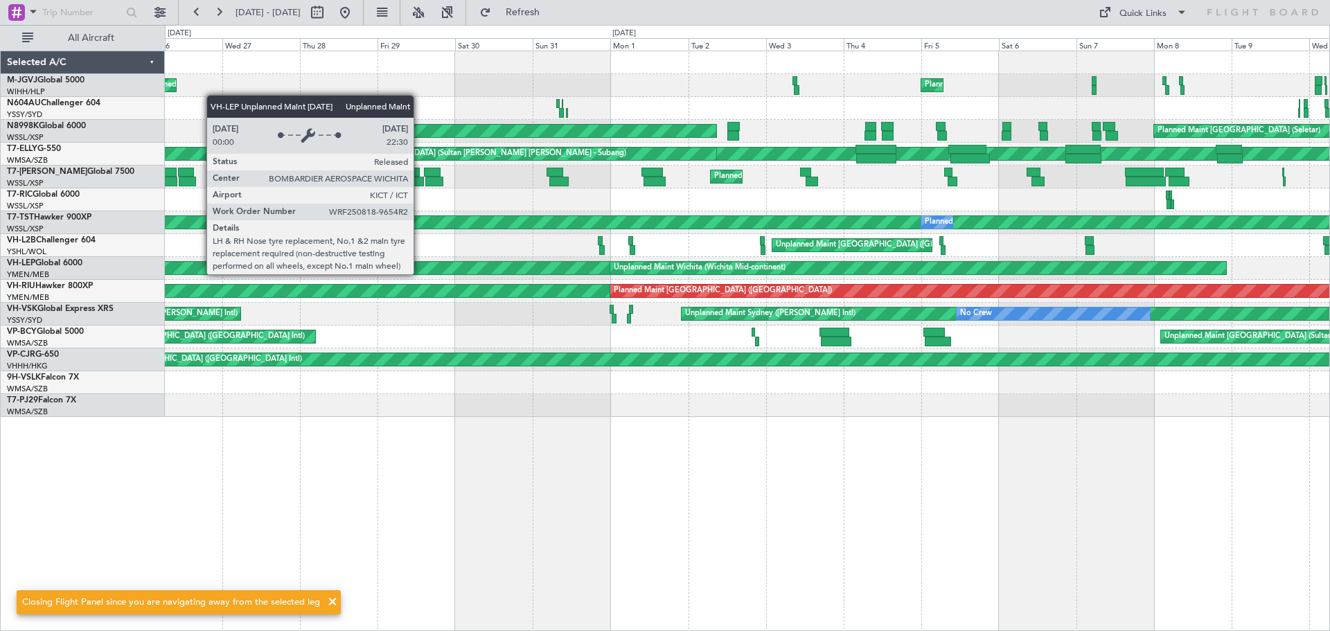
click at [932, 274] on div "Unplanned Maint Wichita (Wichita Mid-continent)" at bounding box center [917, 268] width 615 height 12
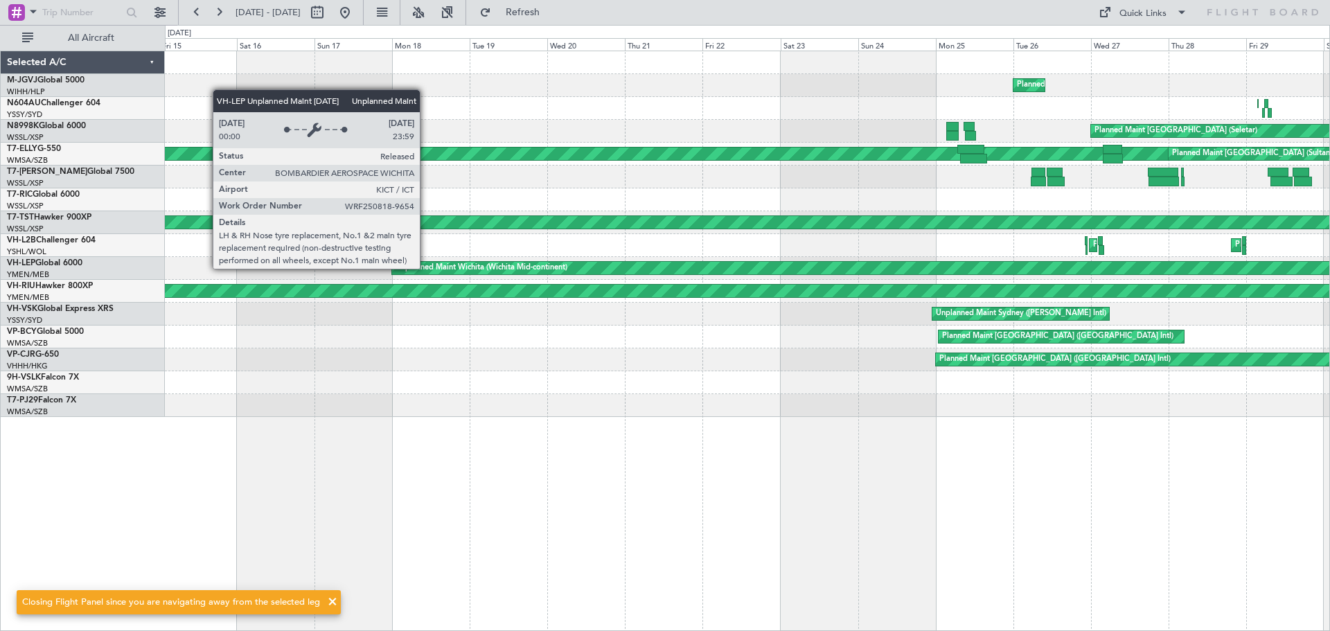
click at [851, 268] on div "Unplanned Maint Wichita (Wichita Mid-continent)" at bounding box center [935, 268] width 1086 height 12
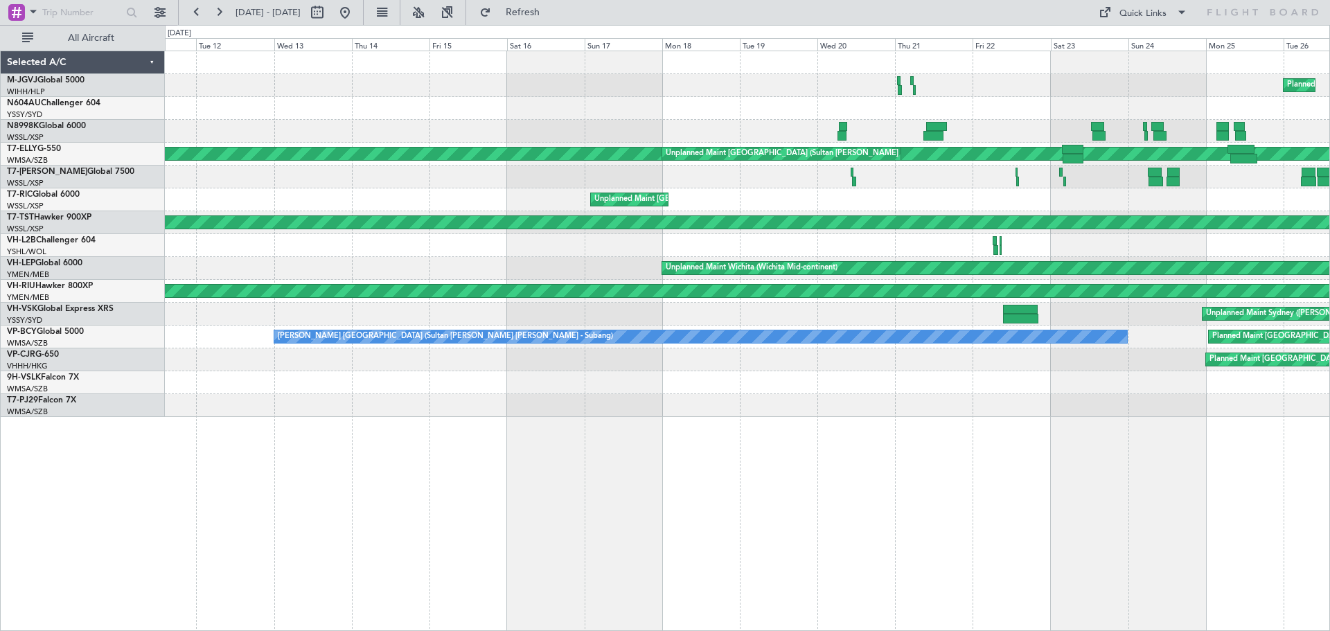
click at [576, 269] on div "Unplanned Maint Wichita (Wichita Mid-continent)" at bounding box center [747, 268] width 1164 height 23
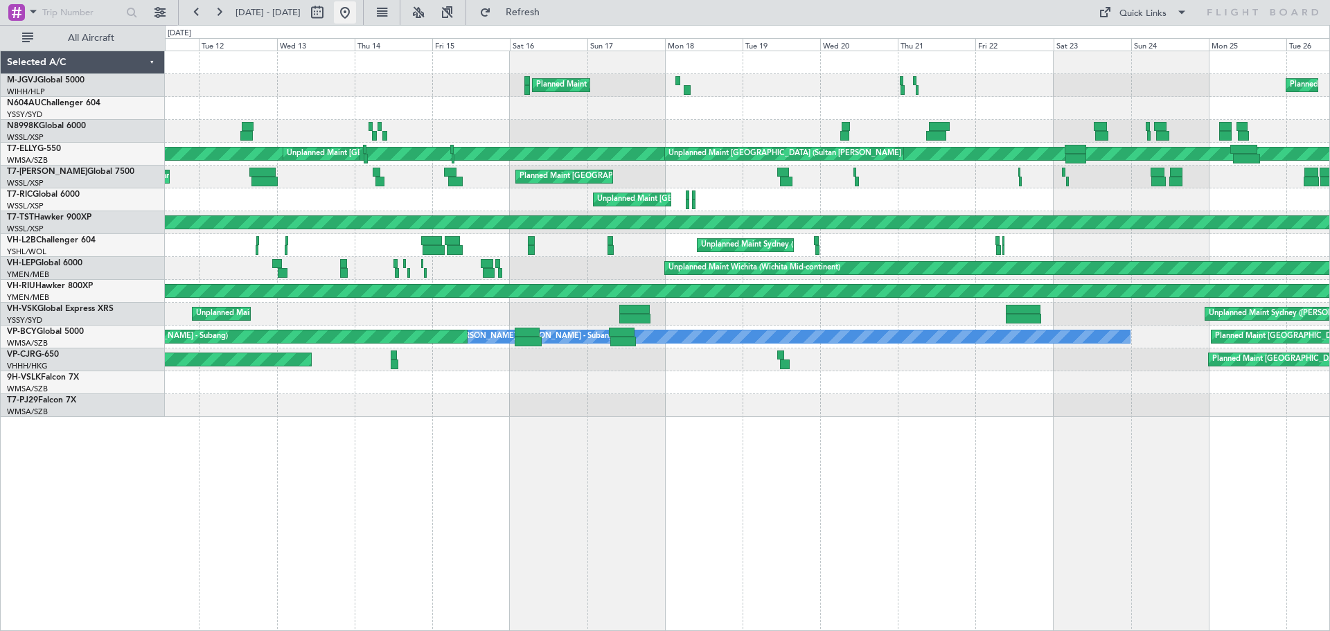
click at [356, 17] on button at bounding box center [345, 12] width 22 height 22
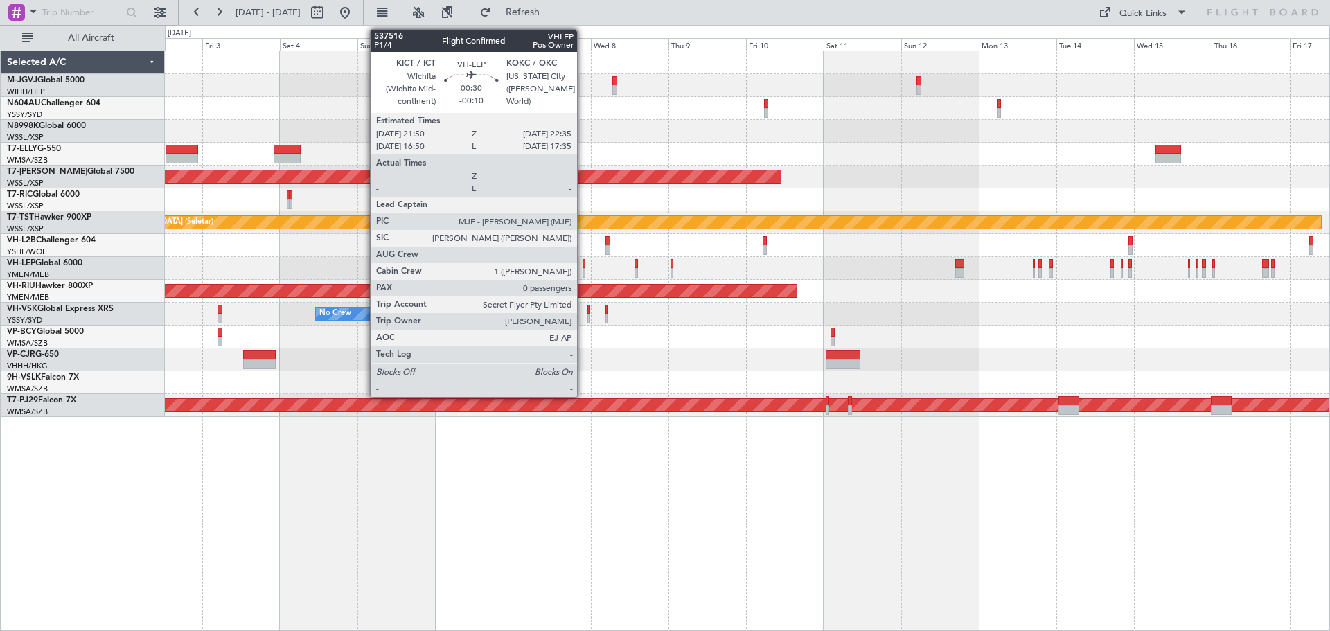
click at [583, 272] on div at bounding box center [583, 273] width 3 height 10
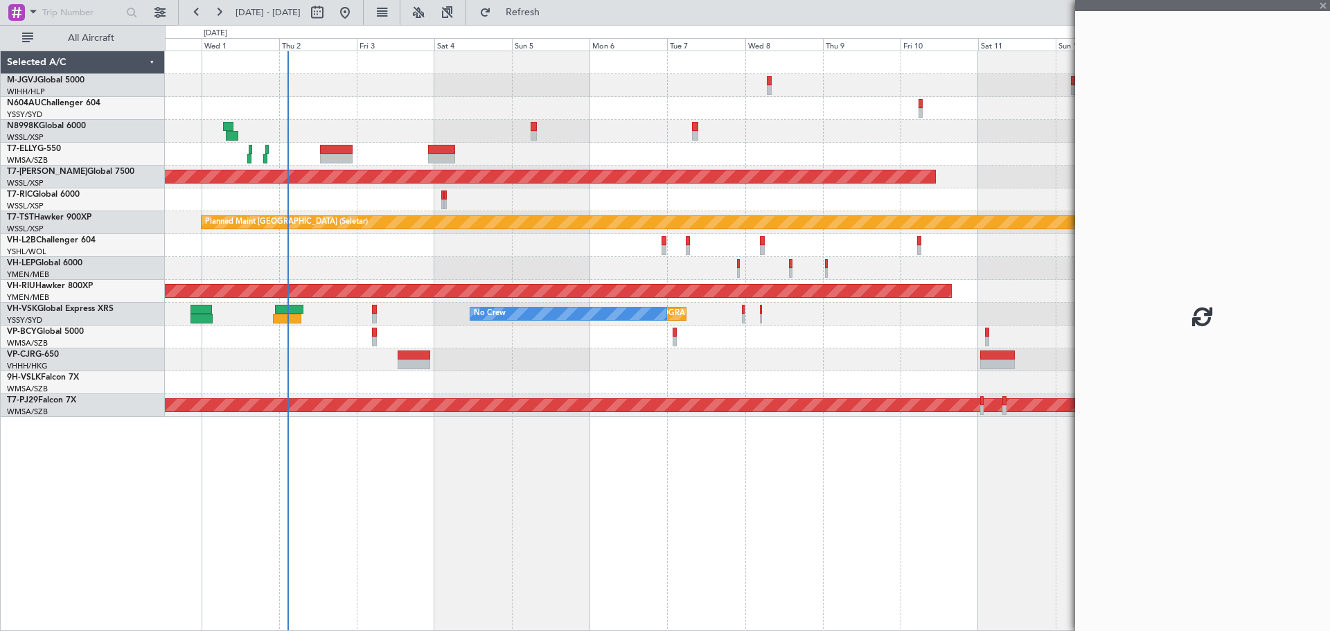
click at [623, 272] on div at bounding box center [747, 268] width 1164 height 23
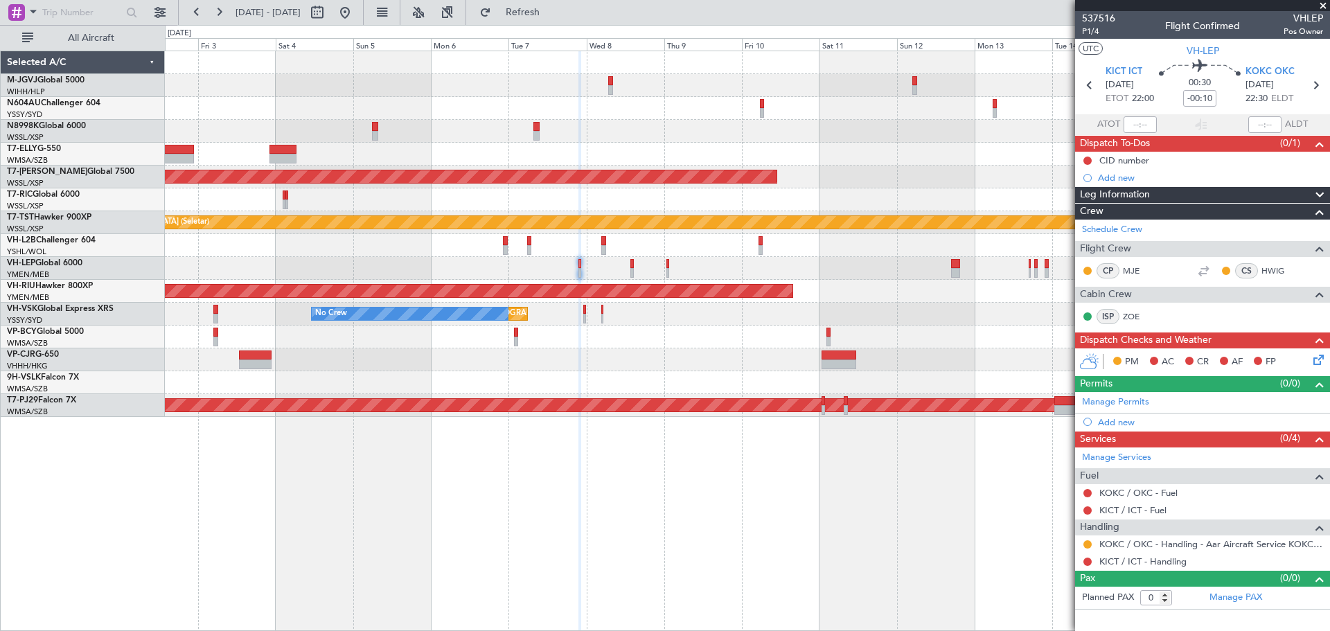
click at [783, 272] on div "Planned Maint [GEOGRAPHIC_DATA] (Seletar) Planned Maint [GEOGRAPHIC_DATA] (Sele…" at bounding box center [747, 234] width 1164 height 366
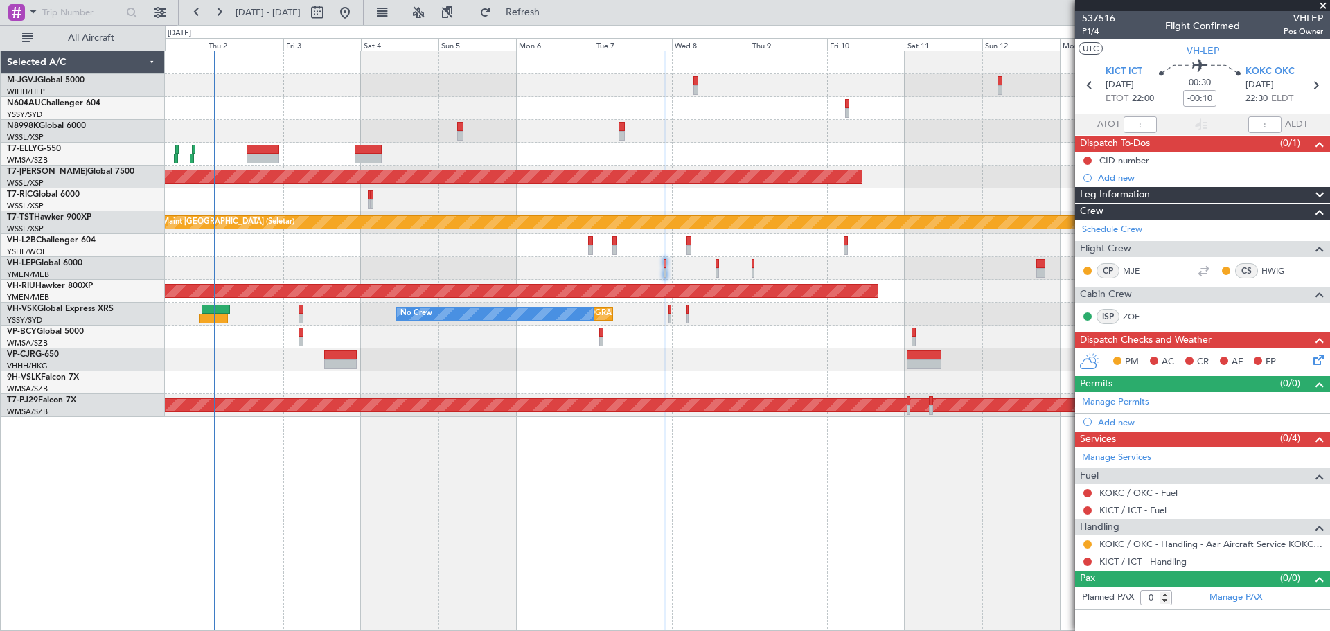
click at [618, 268] on div at bounding box center [747, 268] width 1164 height 23
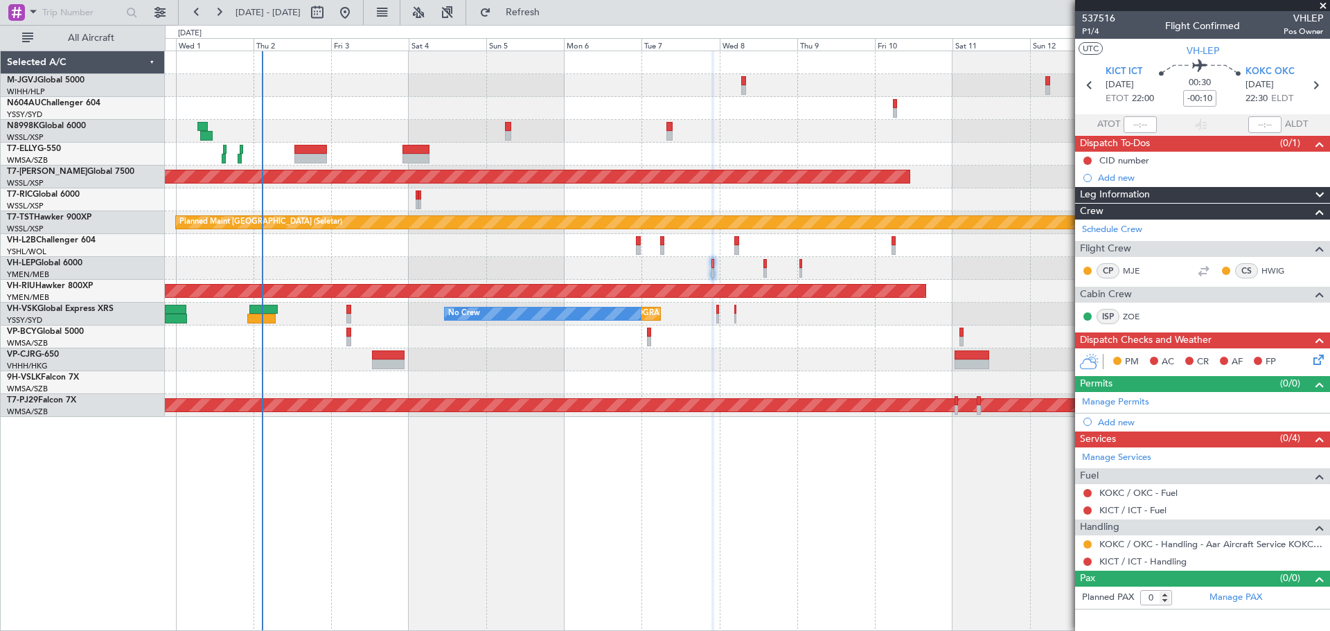
click at [416, 277] on div at bounding box center [747, 268] width 1164 height 23
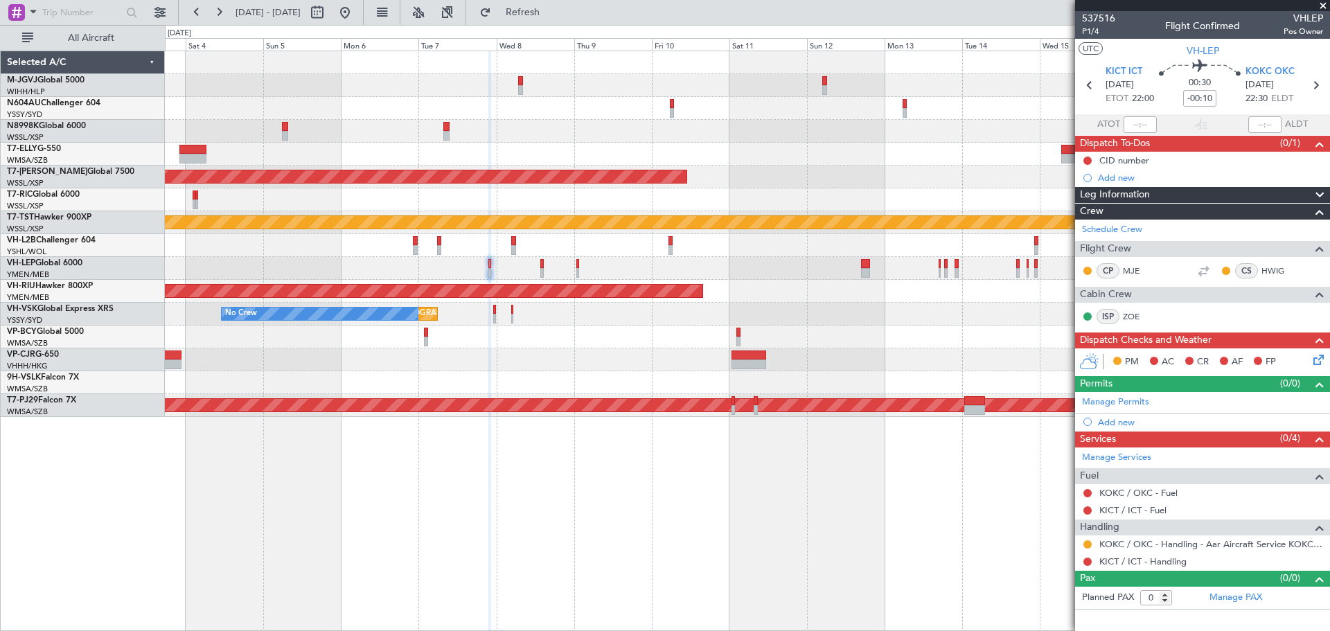
click at [687, 268] on div at bounding box center [747, 268] width 1164 height 23
click at [356, 15] on button at bounding box center [345, 12] width 22 height 22
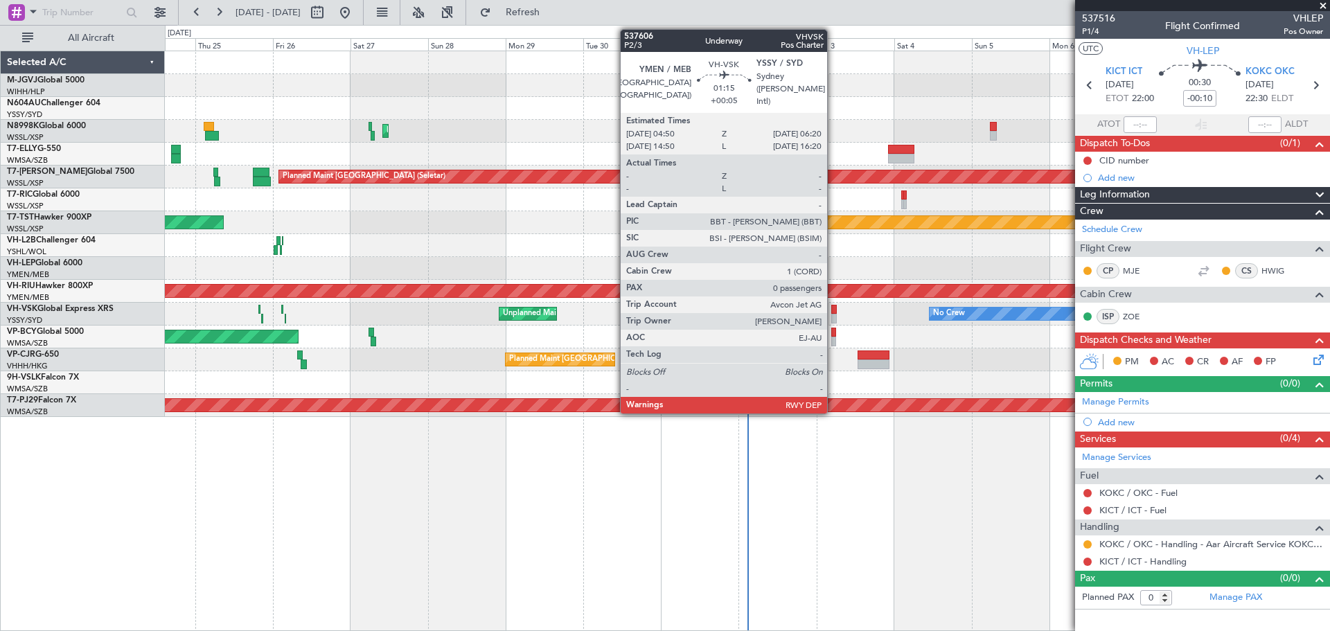
click at [833, 312] on div at bounding box center [834, 310] width 6 height 10
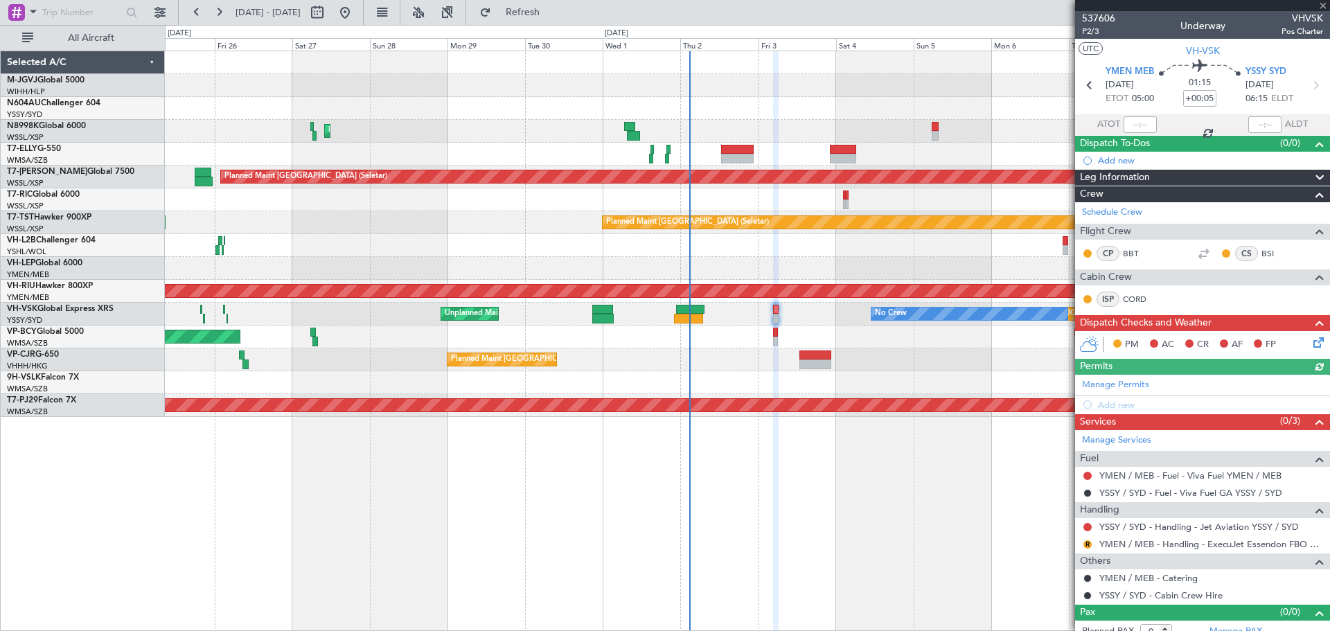
click at [804, 332] on div "Unplanned Maint [GEOGRAPHIC_DATA] (Sultan [PERSON_NAME] [PERSON_NAME] - Subang)" at bounding box center [747, 337] width 1164 height 23
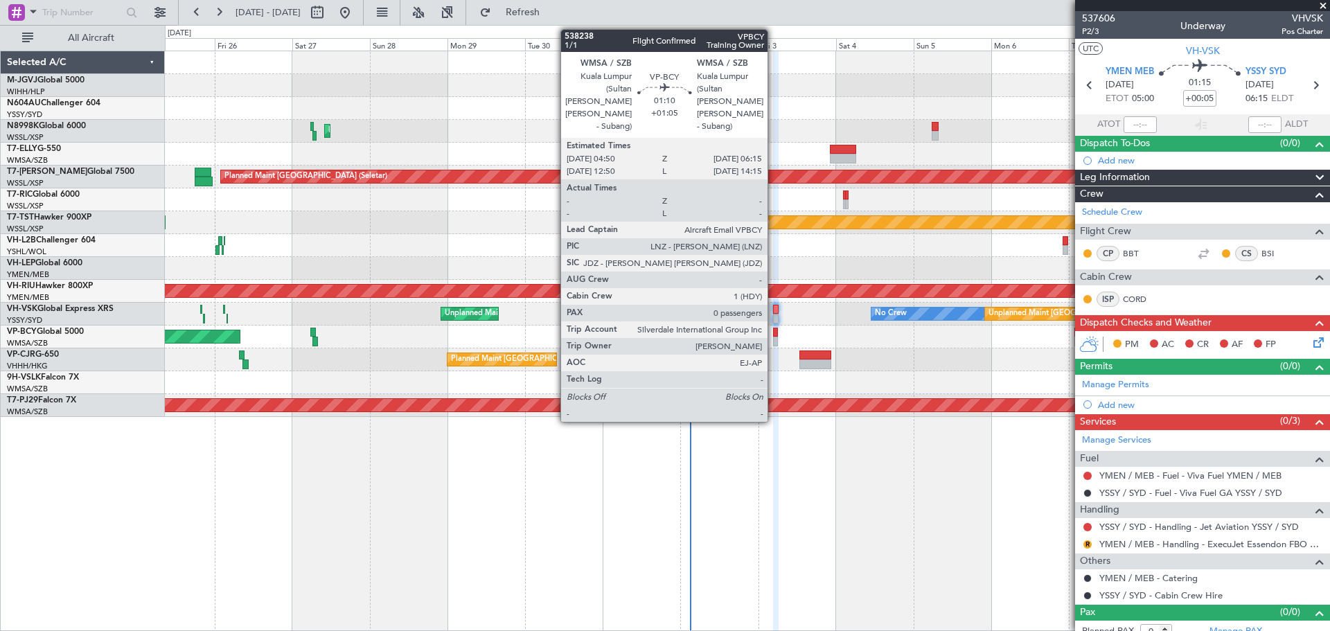
click at [774, 335] on div at bounding box center [775, 333] width 5 height 10
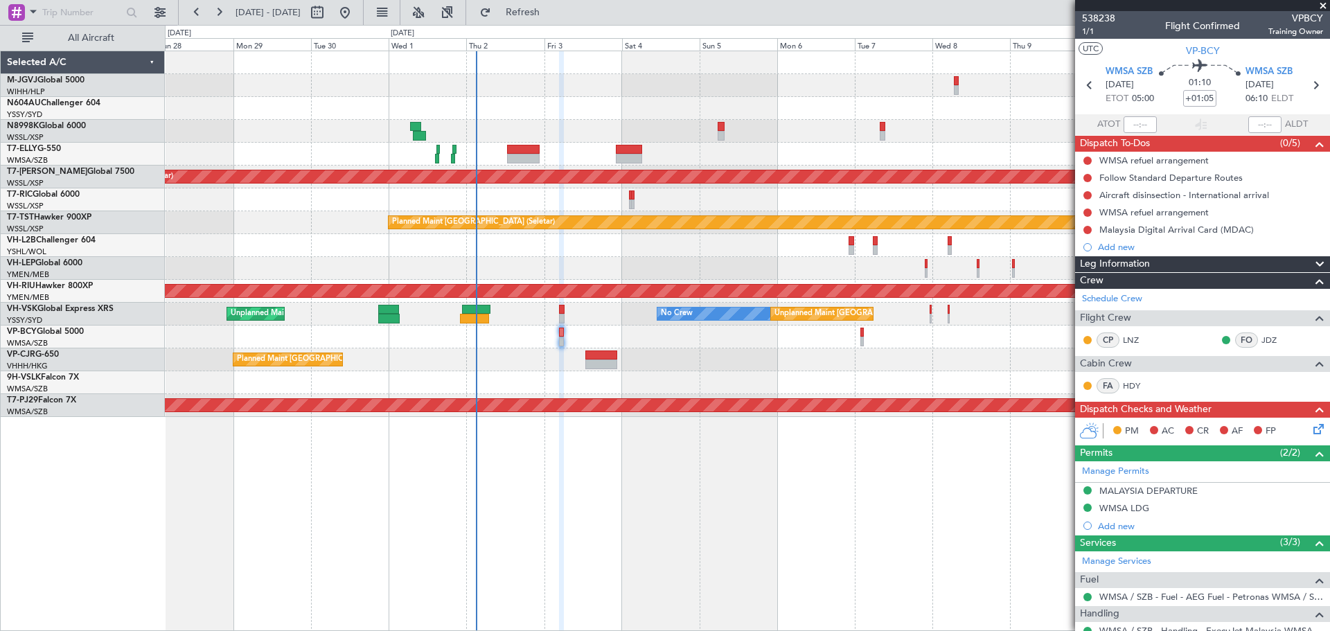
click at [716, 379] on div "Planned Maint [GEOGRAPHIC_DATA] ([GEOGRAPHIC_DATA] Intl) Planned Maint [GEOGRAP…" at bounding box center [747, 234] width 1164 height 366
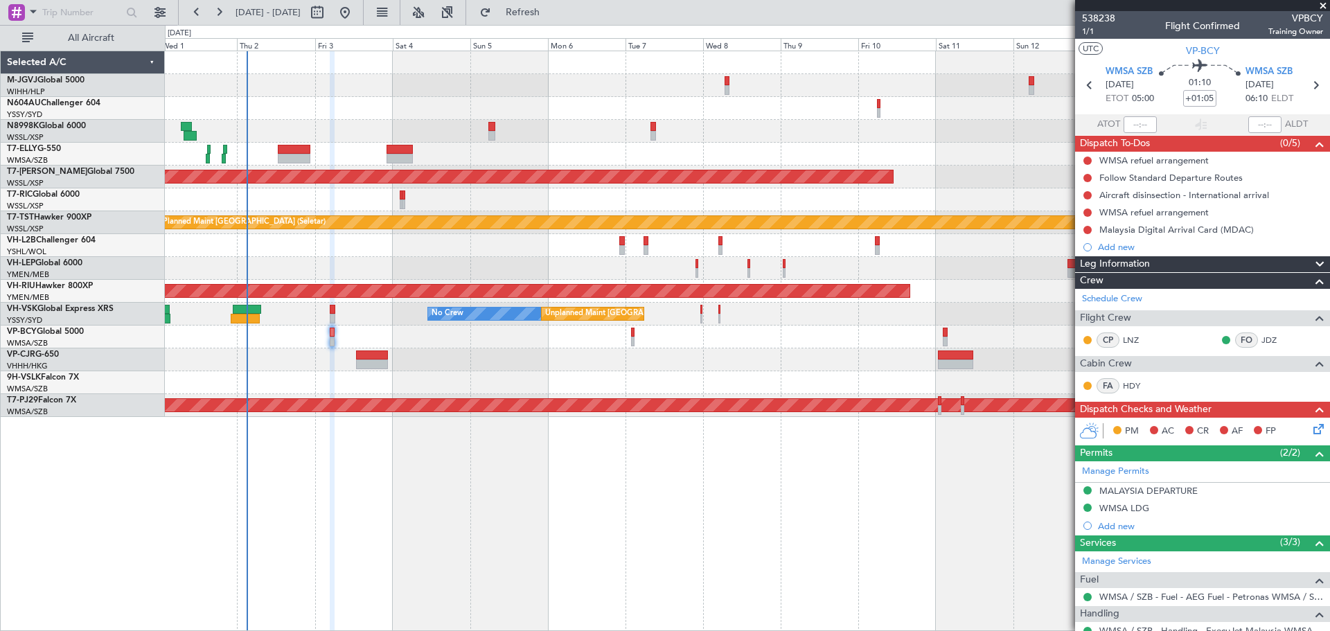
click at [706, 384] on div "Planned Maint [GEOGRAPHIC_DATA] ([GEOGRAPHIC_DATA] Intl) Planned Maint [GEOGRAP…" at bounding box center [747, 234] width 1164 height 366
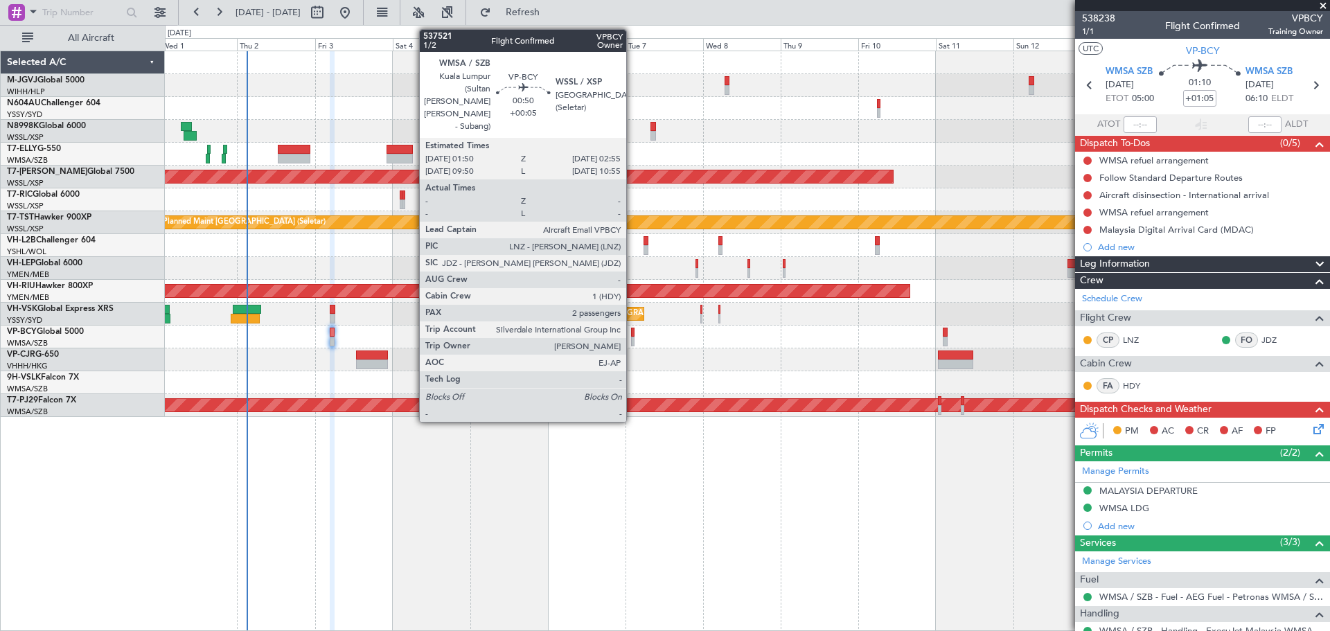
click at [632, 341] on div at bounding box center [633, 342] width 4 height 10
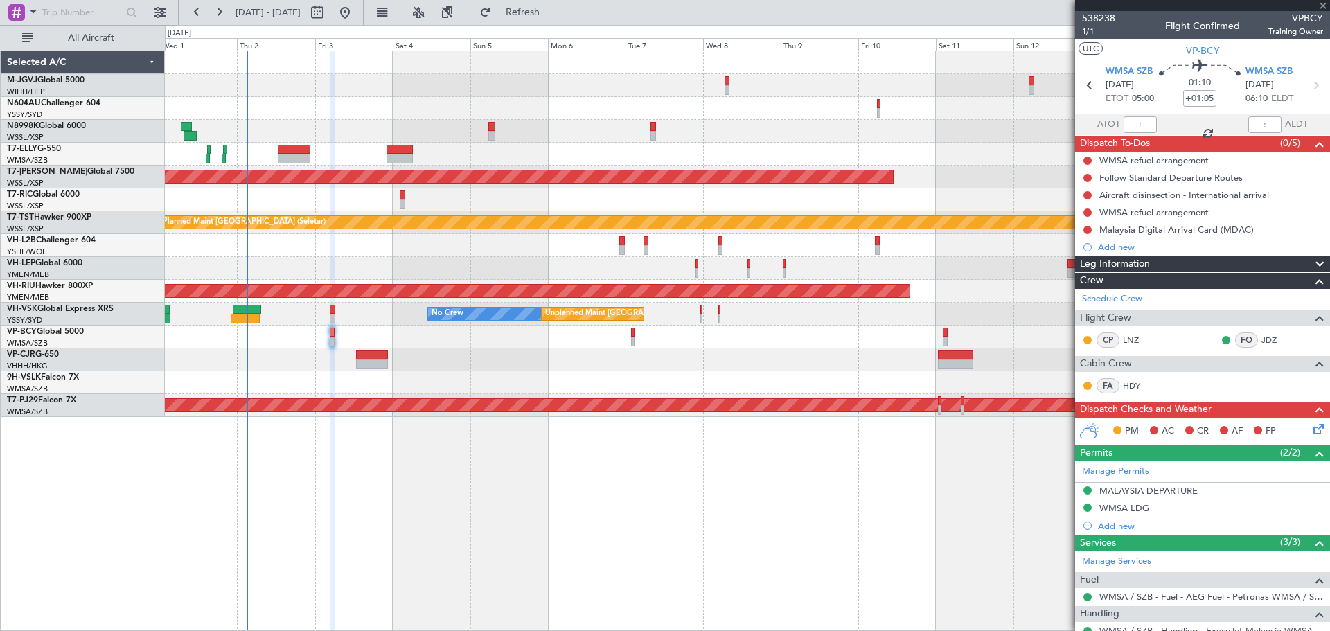
type input "+00:05"
type input "2"
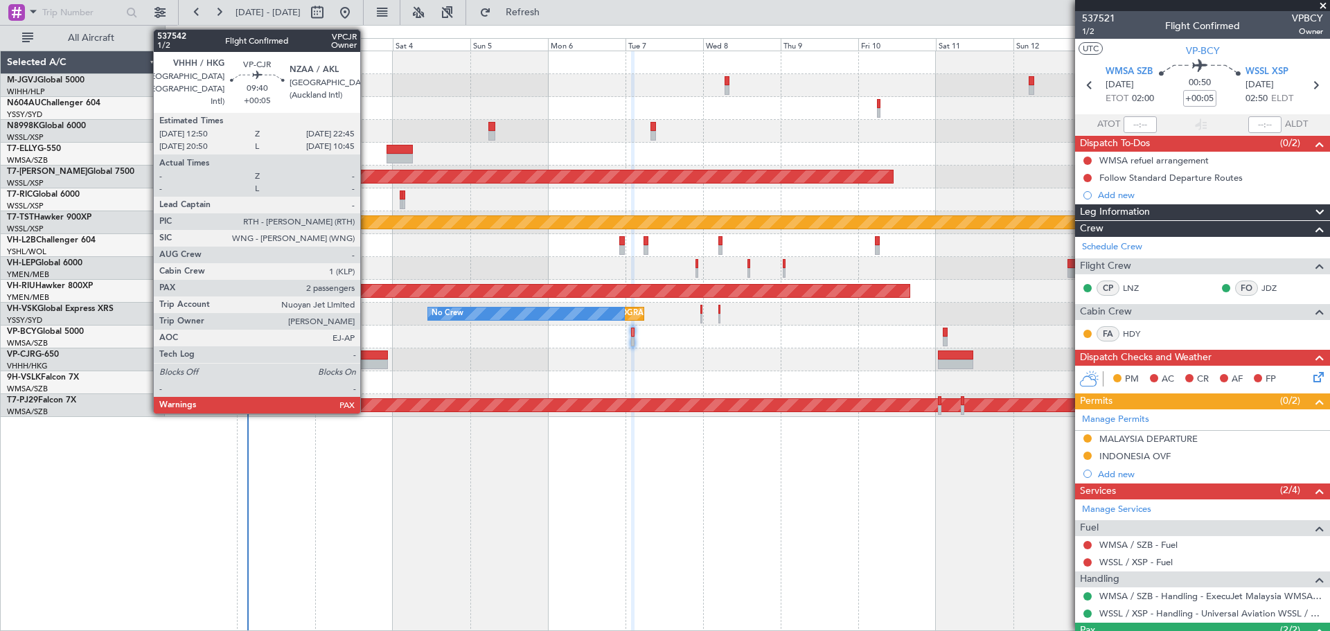
click at [366, 353] on div at bounding box center [372, 355] width 33 height 10
